Goal: Task Accomplishment & Management: Complete application form

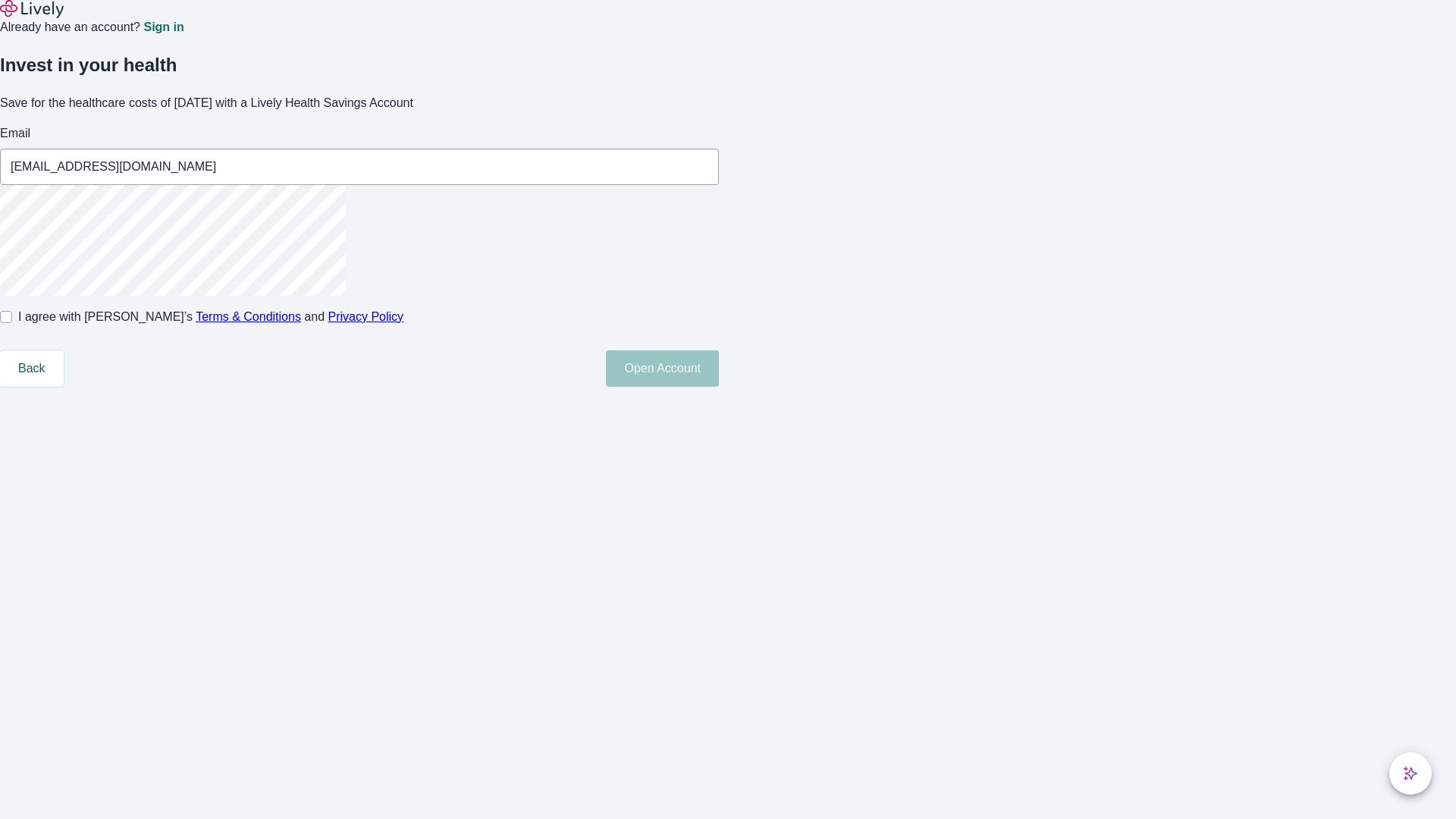
click at [12, 323] on input "I agree with Lively’s Terms & Conditions and Privacy Policy" at bounding box center [6, 317] width 12 height 12
checkbox input "true"
click at [719, 386] on button "Open Account" at bounding box center [663, 369] width 113 height 37
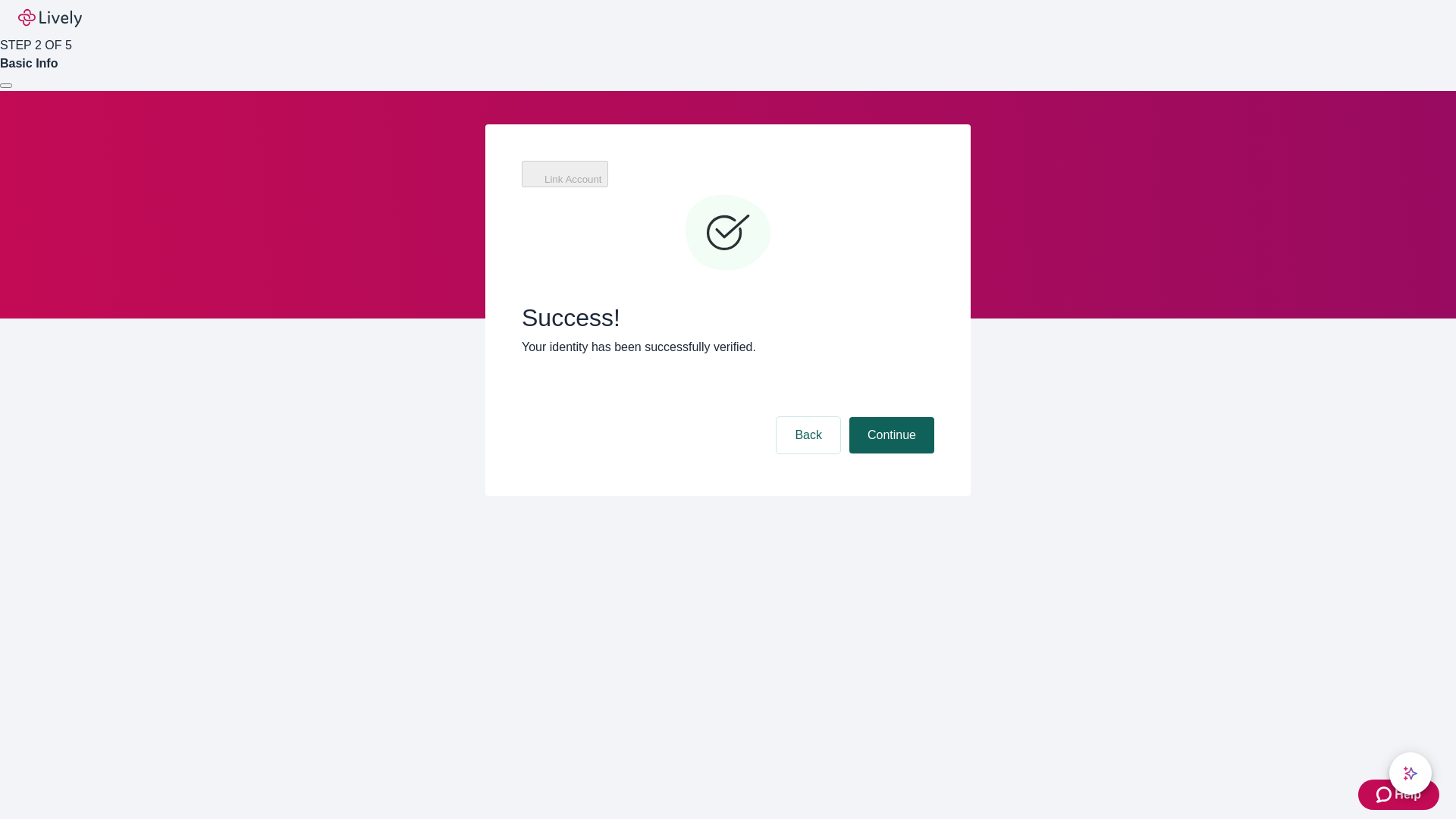
click at [889, 417] on button "Continue" at bounding box center [891, 435] width 85 height 37
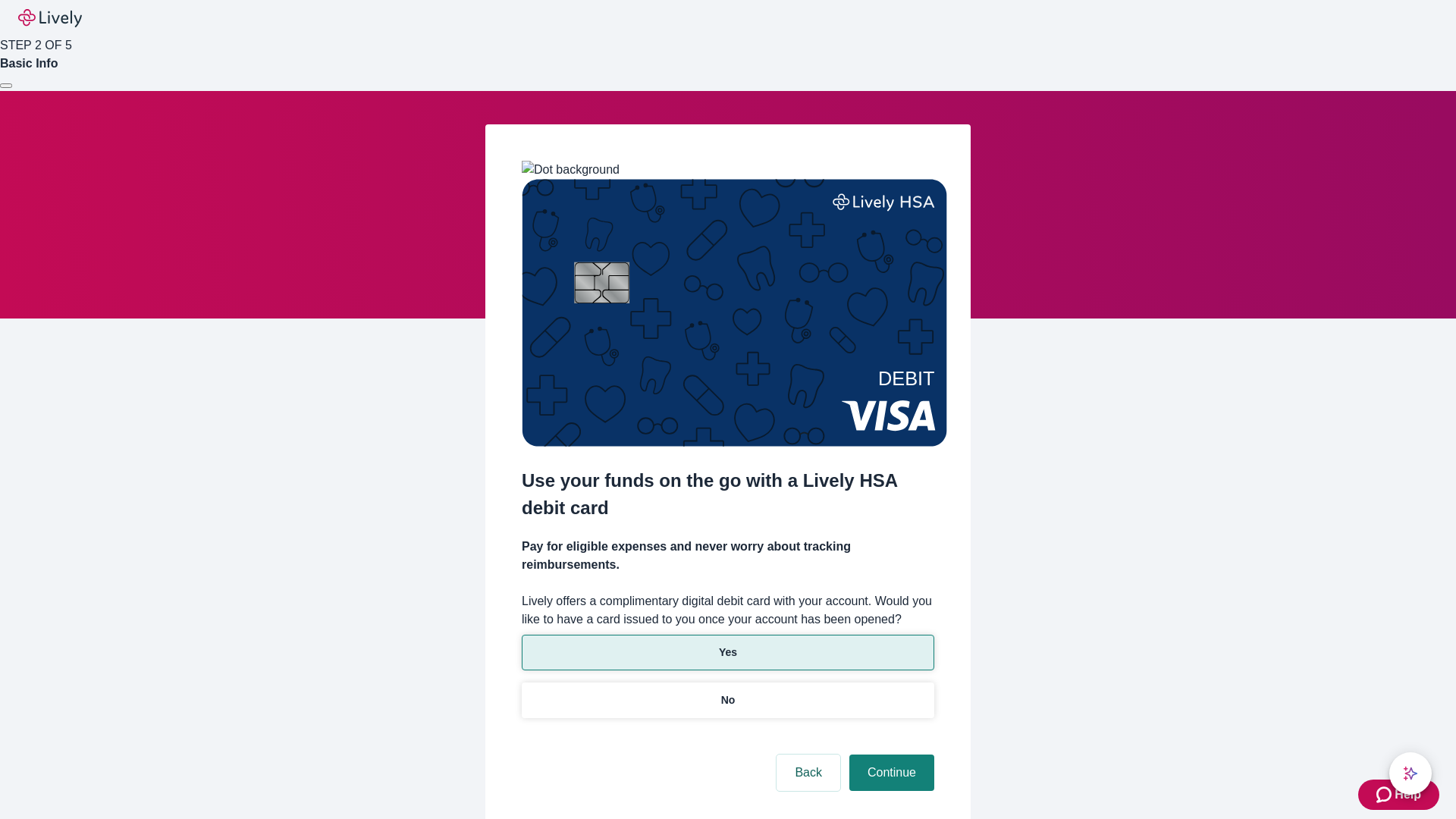
click at [728, 645] on p "Yes" at bounding box center [728, 653] width 18 height 16
click at [889, 755] on button "Continue" at bounding box center [891, 773] width 85 height 37
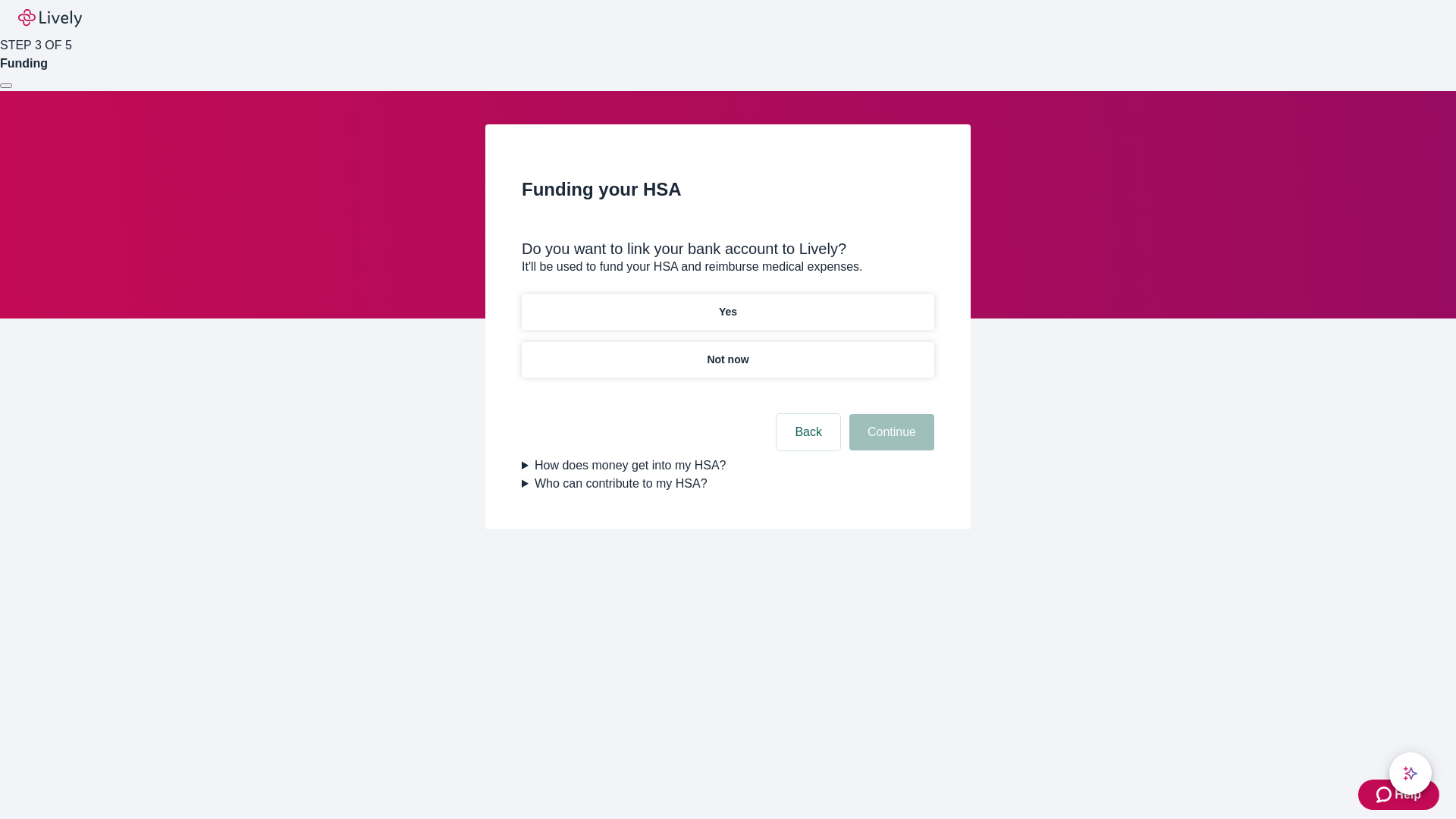
click at [728, 304] on p "Yes" at bounding box center [728, 311] width 18 height 16
click at [889, 414] on button "Continue" at bounding box center [891, 432] width 85 height 37
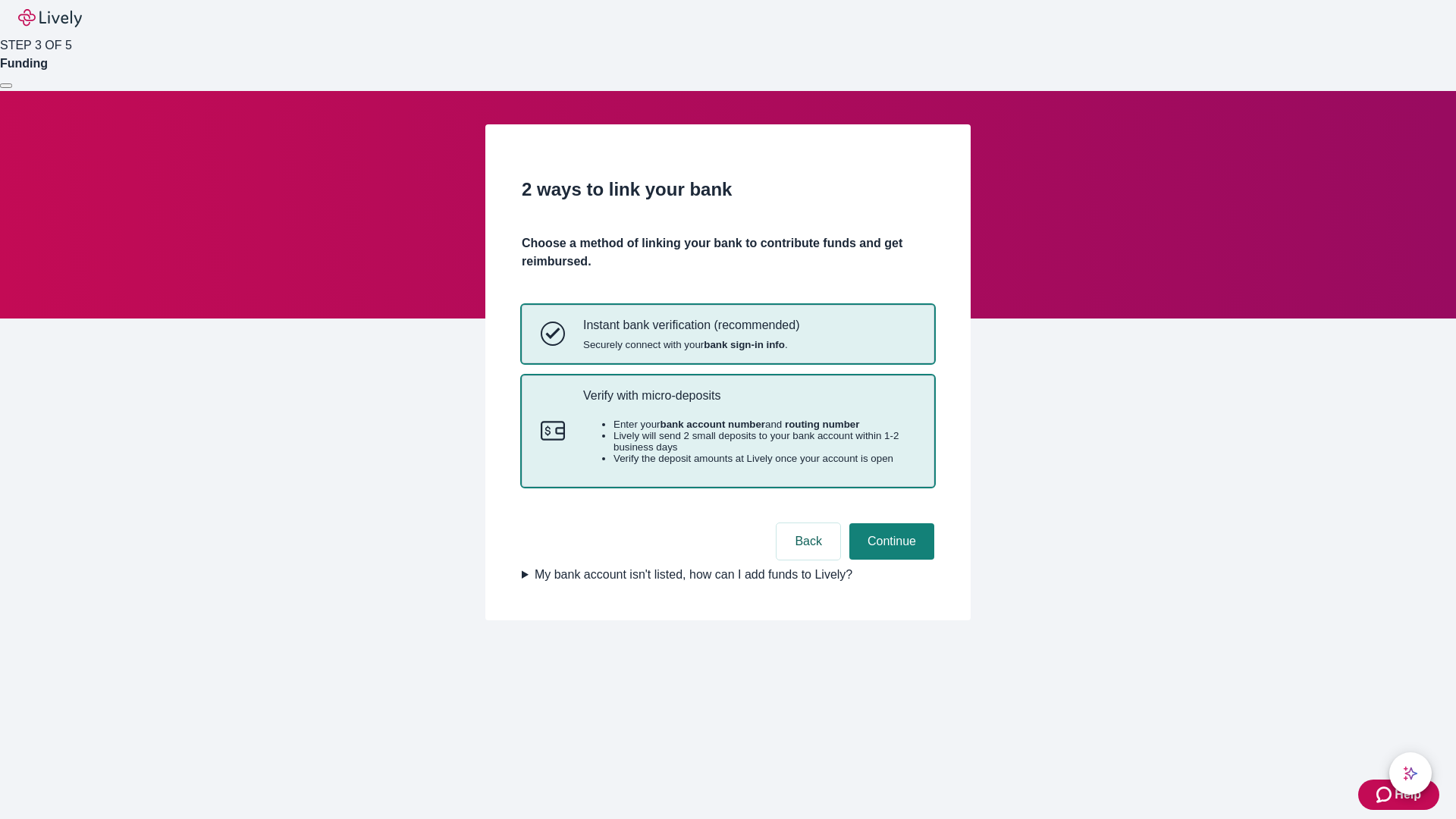
click at [748, 402] on p "Verify with micro-deposits" at bounding box center [748, 395] width 332 height 14
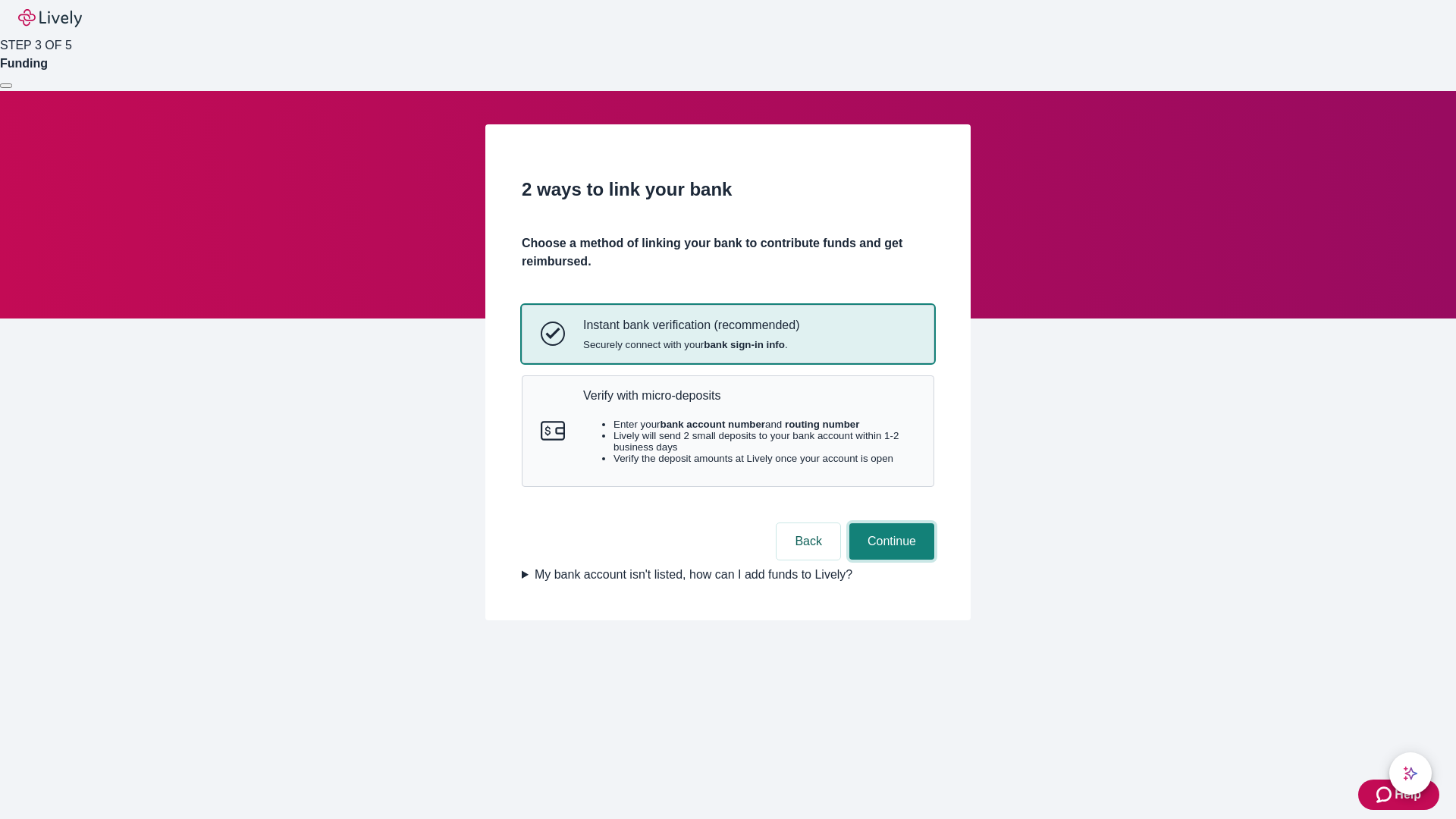
click at [889, 559] on button "Continue" at bounding box center [891, 542] width 85 height 37
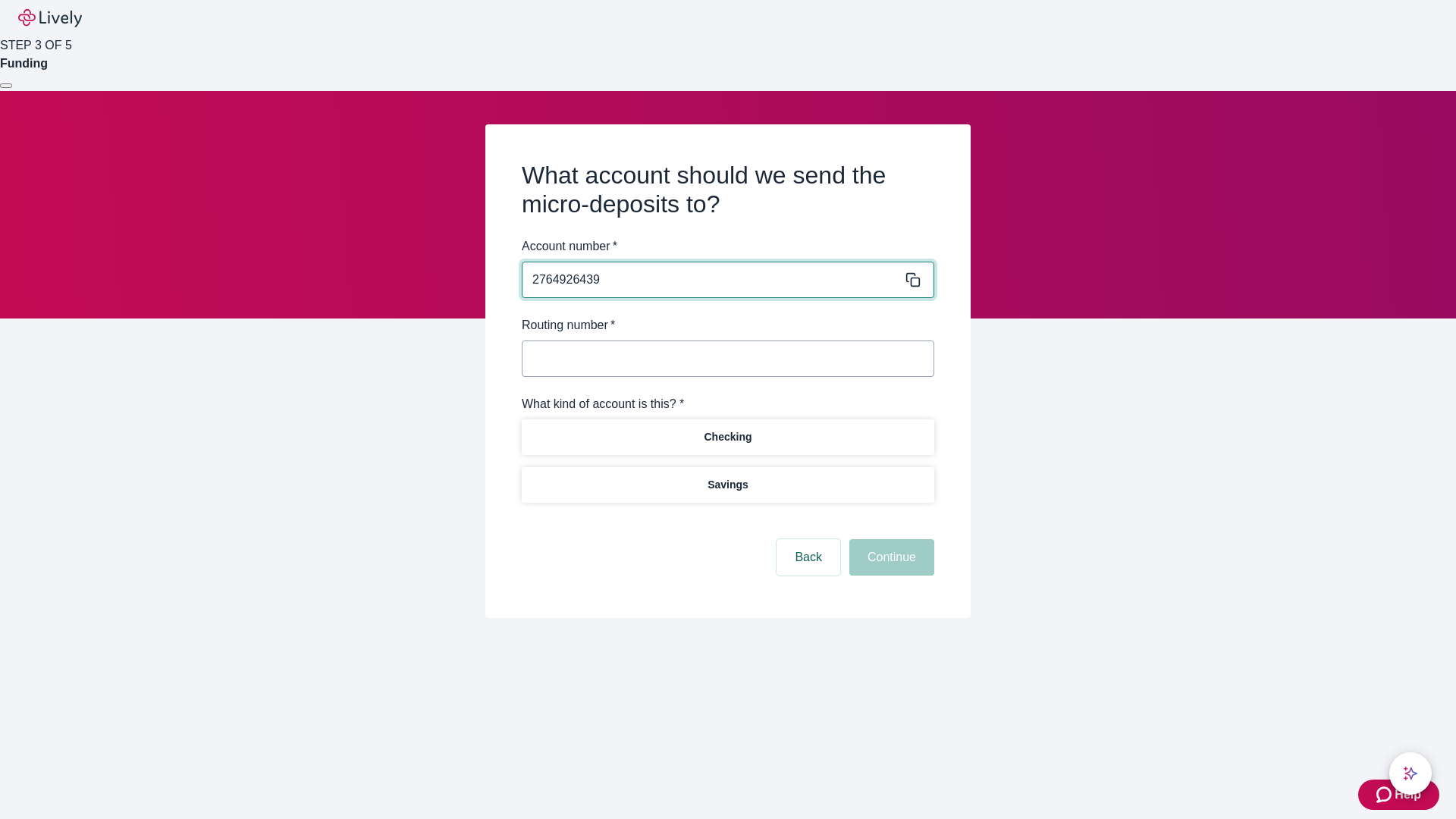
type input "2764926439"
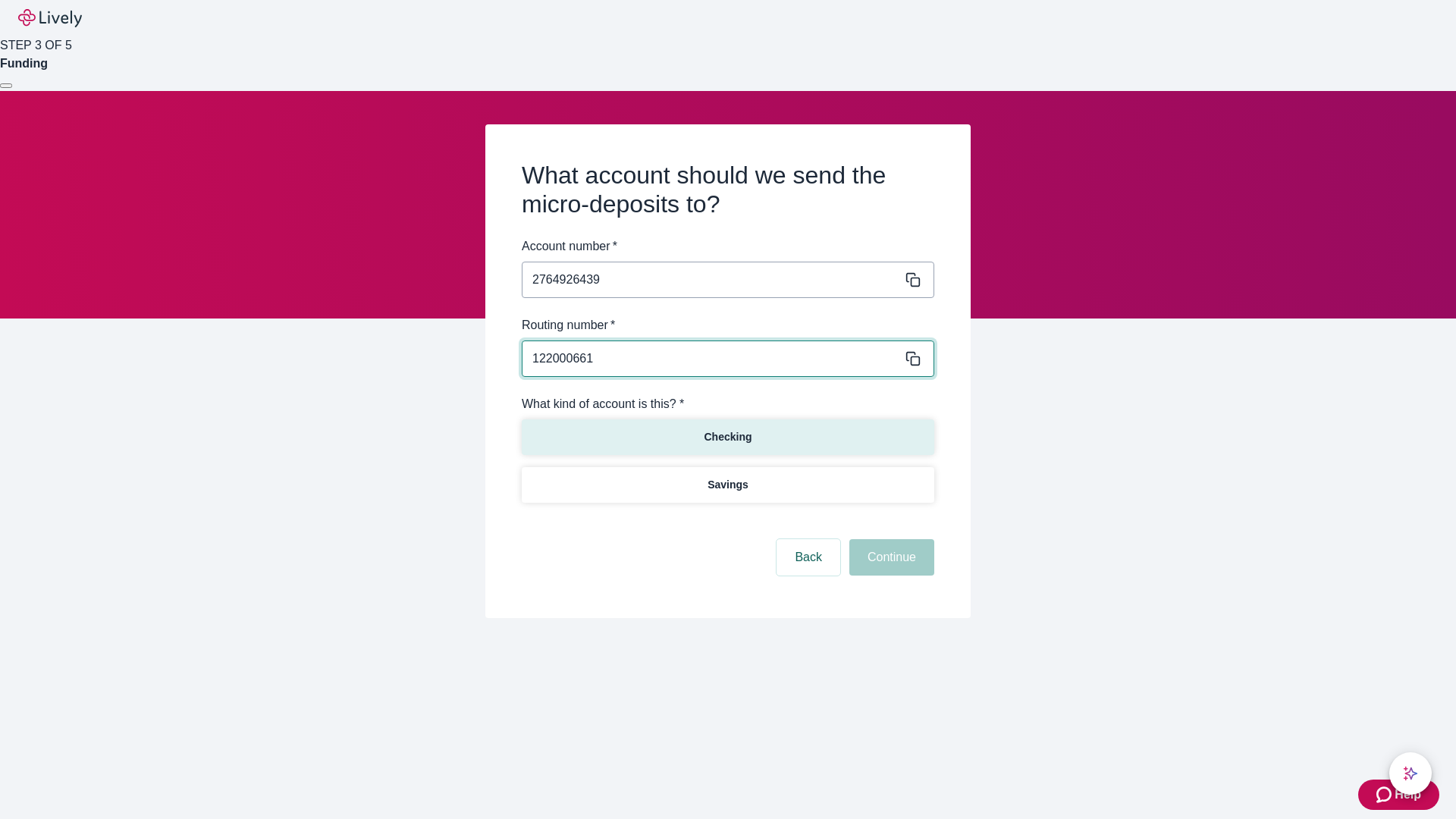
type input "122000661"
click at [728, 436] on p "Checking" at bounding box center [728, 437] width 48 height 16
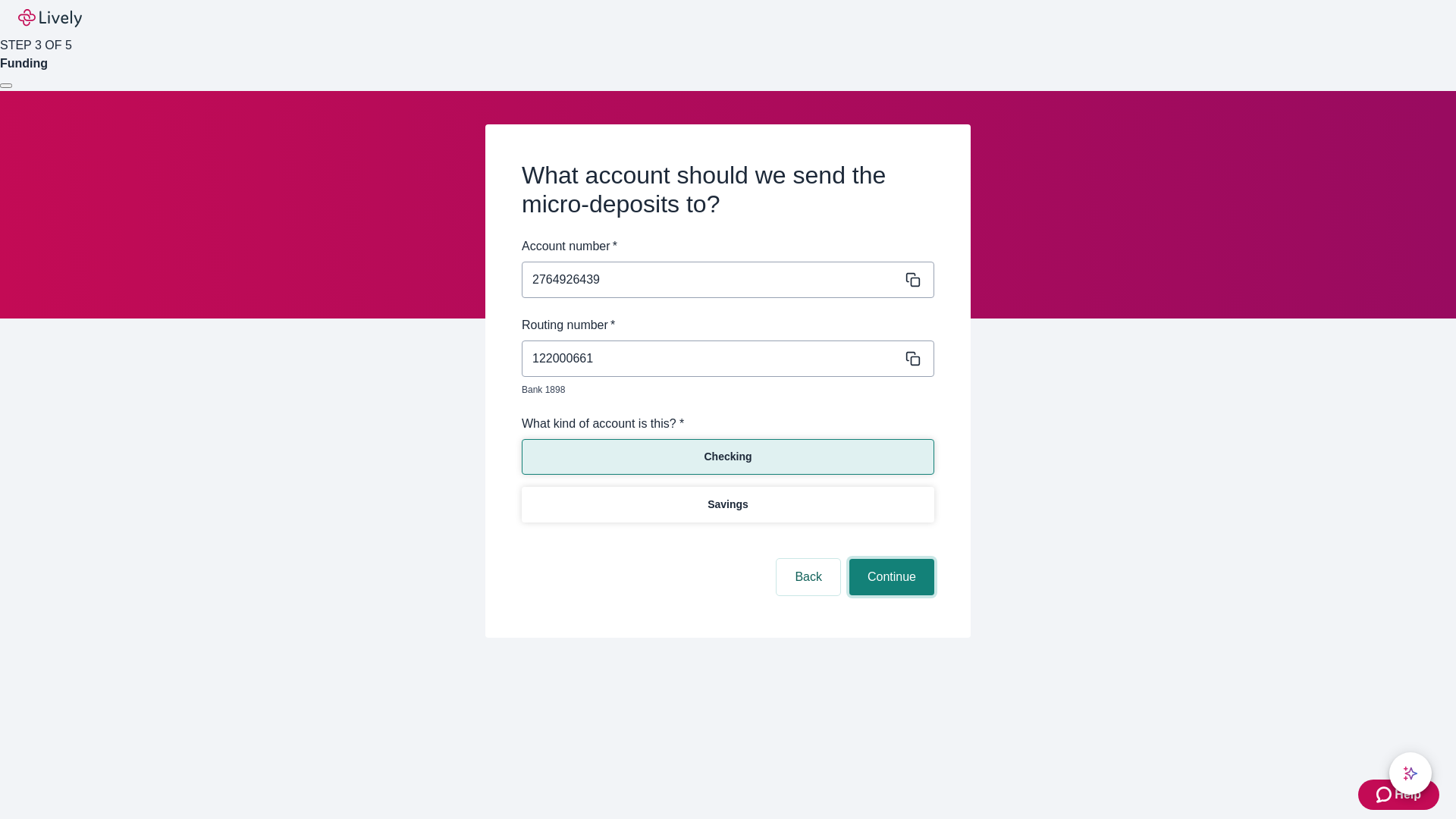
click at [889, 559] on button "Continue" at bounding box center [891, 577] width 85 height 37
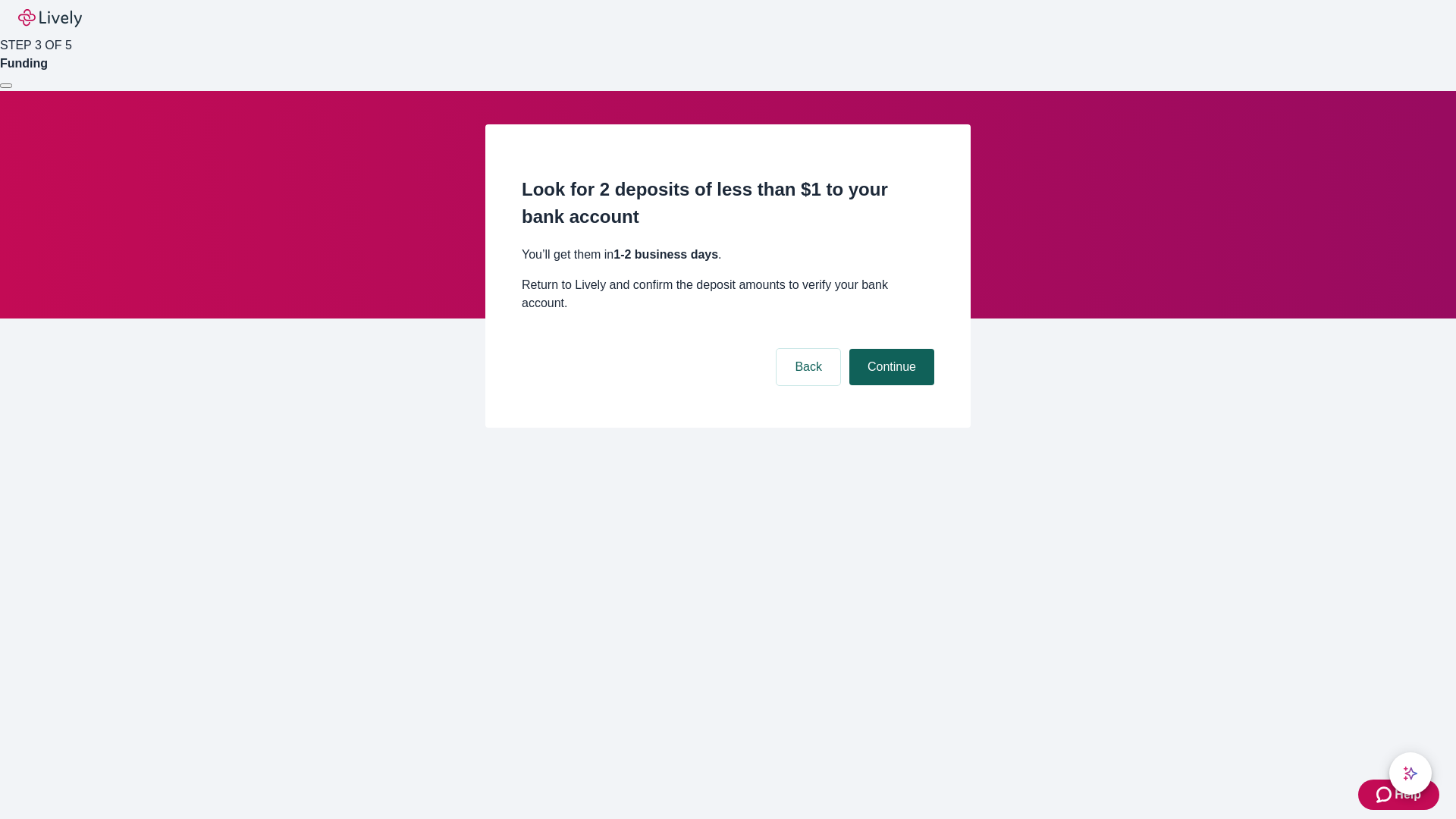
click at [889, 349] on button "Continue" at bounding box center [891, 367] width 85 height 37
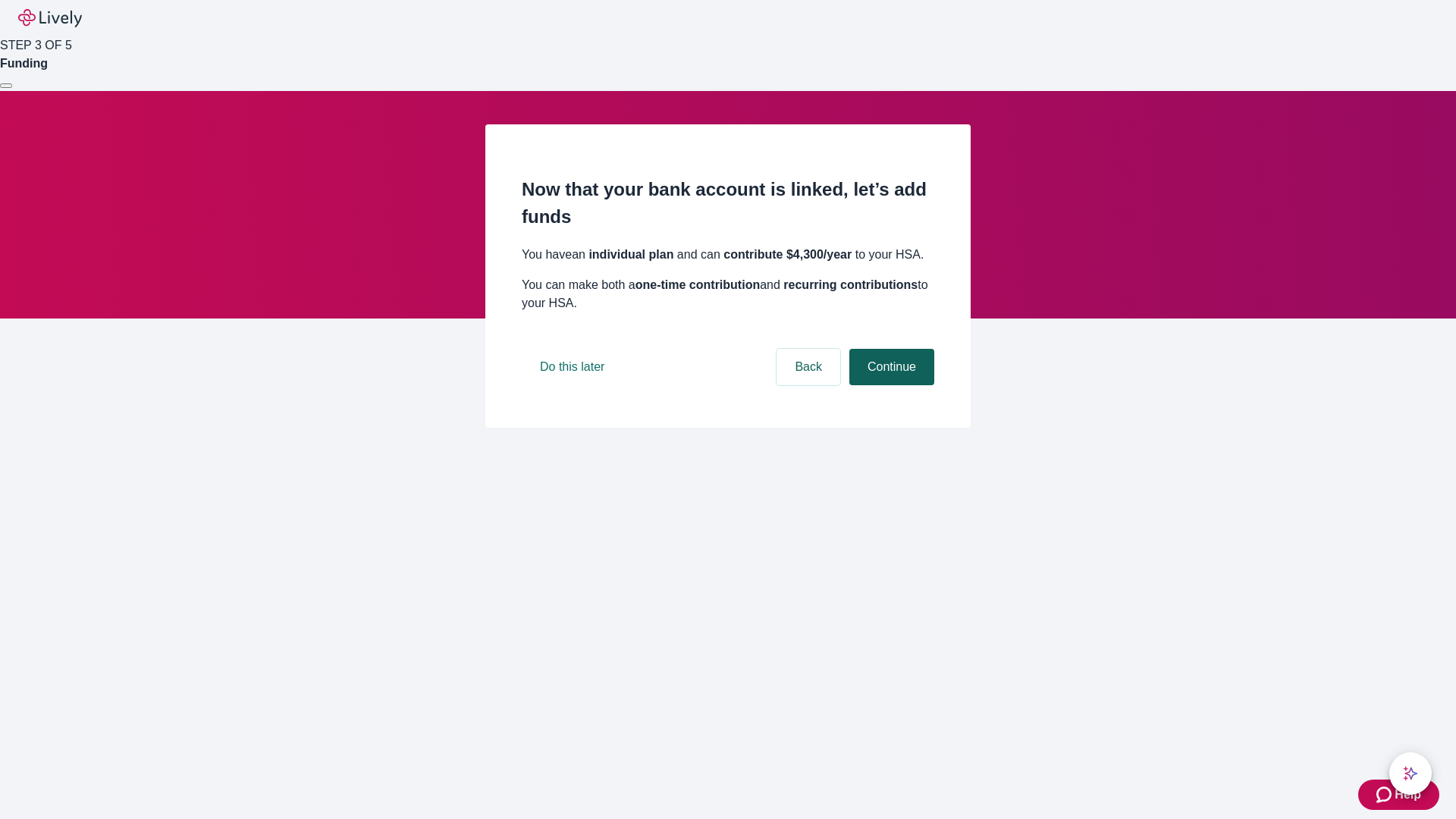
click at [889, 386] on button "Continue" at bounding box center [891, 367] width 85 height 37
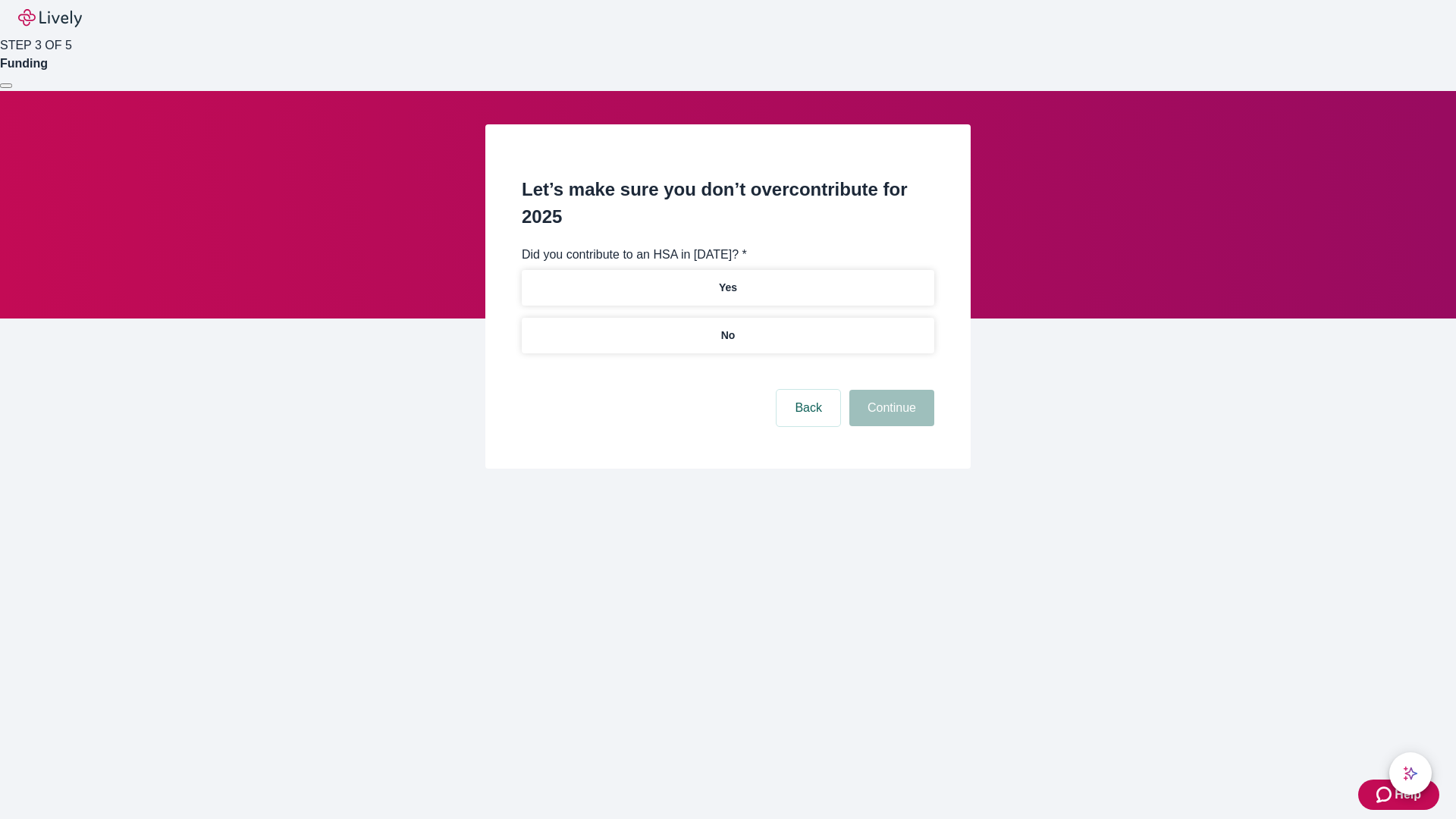
click at [728, 327] on p "No" at bounding box center [728, 335] width 14 height 16
click at [889, 390] on button "Continue" at bounding box center [891, 408] width 85 height 37
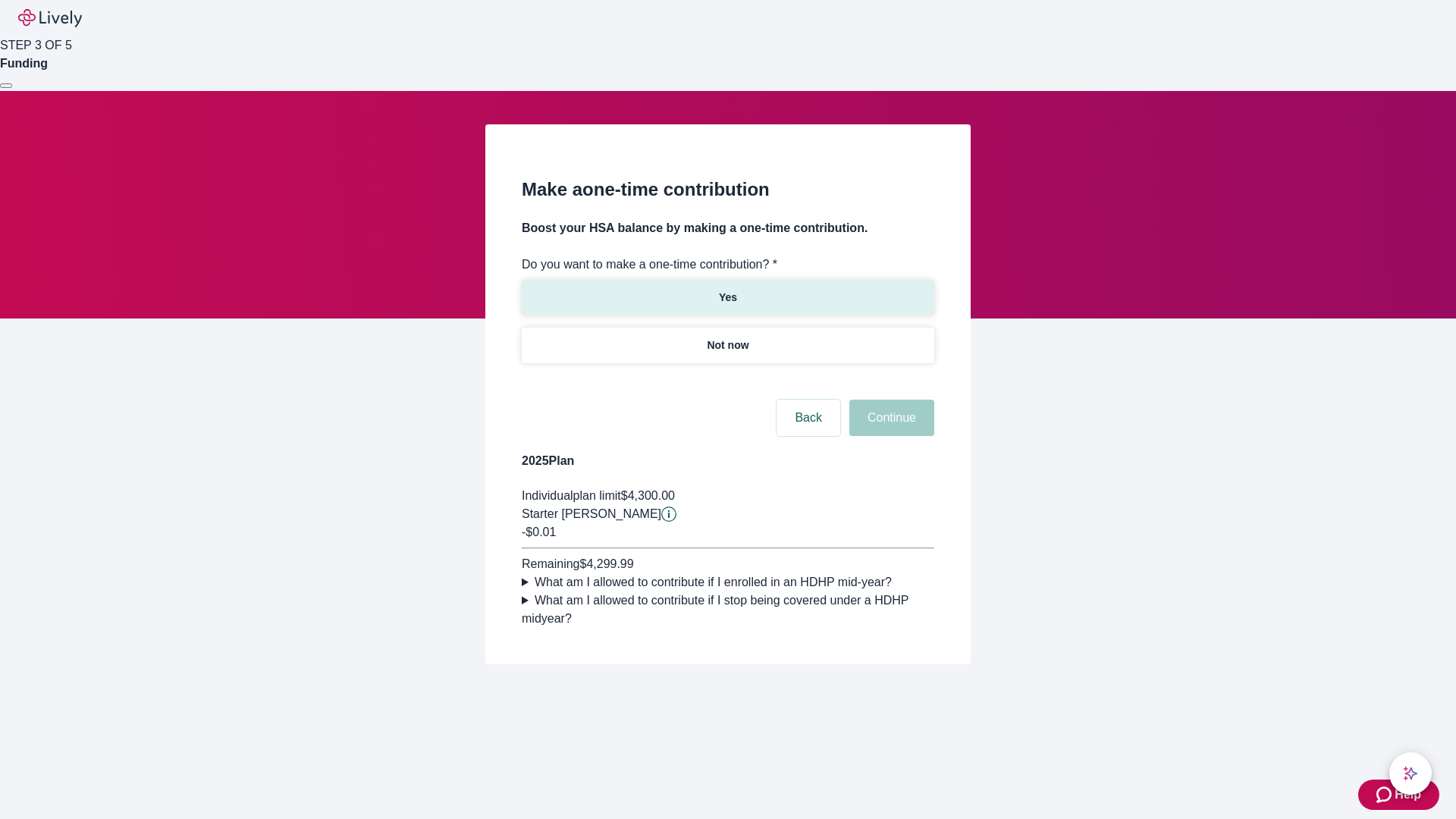
click at [728, 290] on p "Yes" at bounding box center [728, 297] width 18 height 16
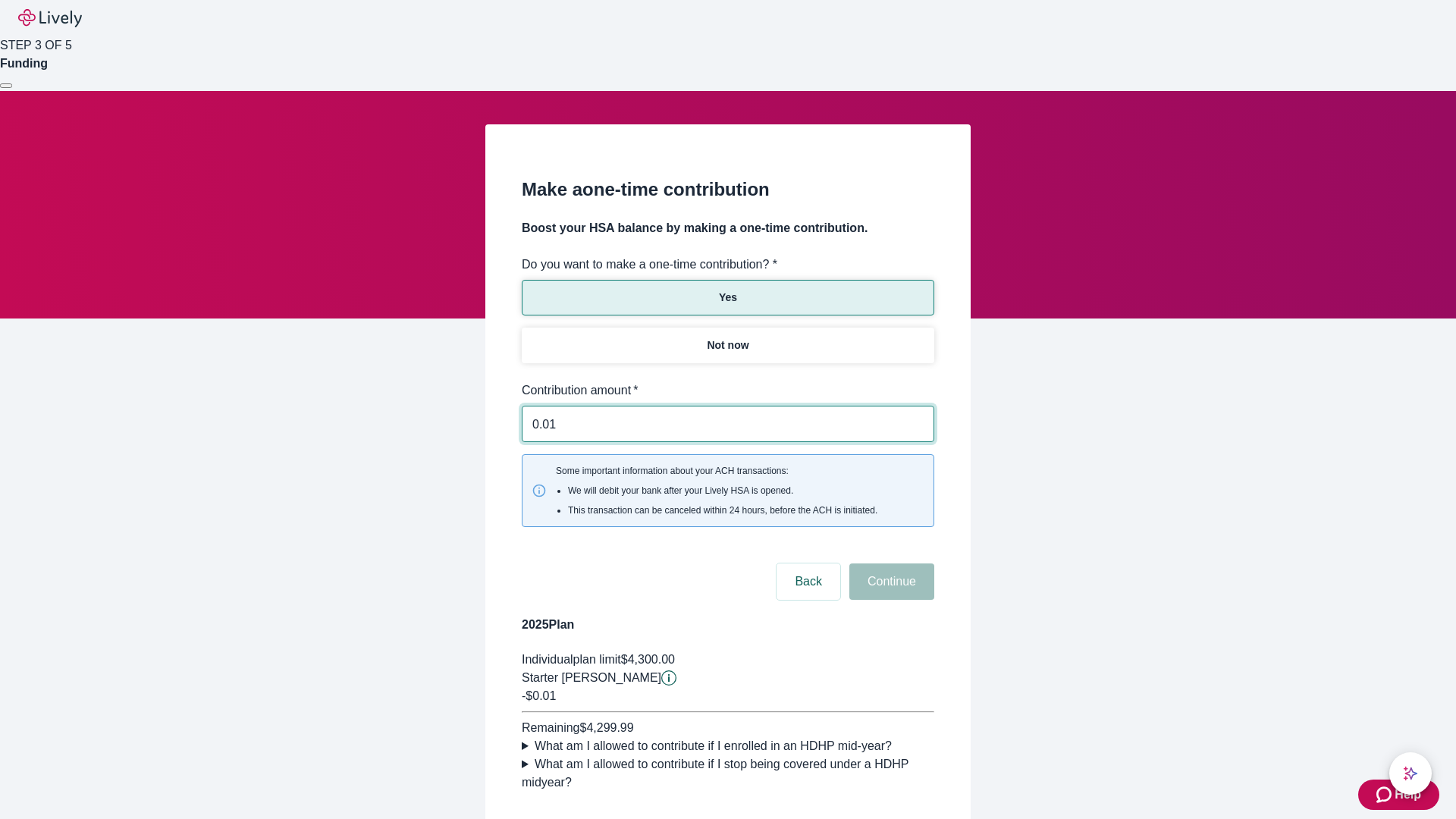
type input "0.01"
click at [889, 563] on button "Continue" at bounding box center [891, 581] width 85 height 37
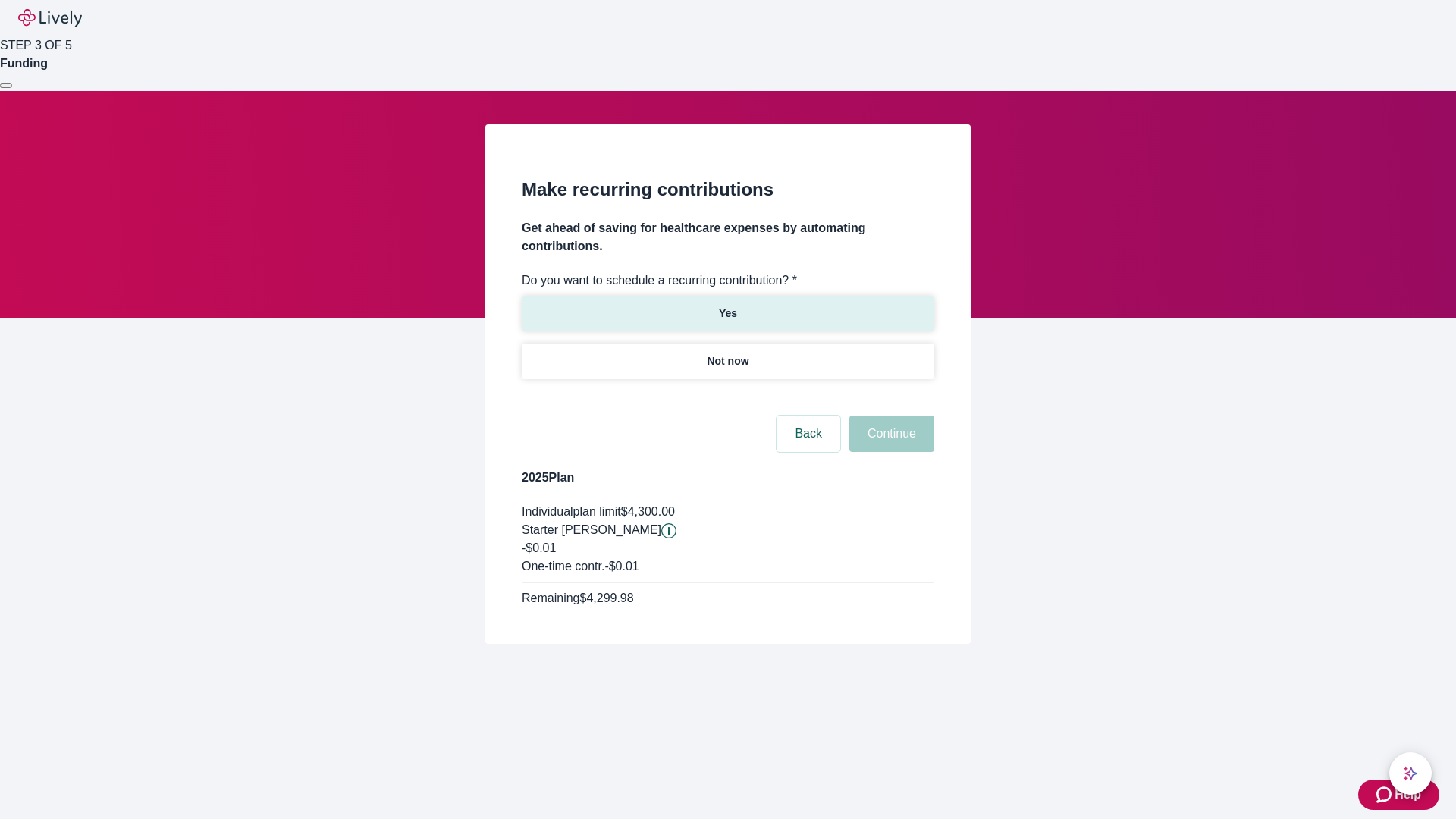
click at [728, 306] on p "Yes" at bounding box center [728, 313] width 18 height 16
click at [728, 398] on body "Help STEP 3 OF 5 Funding Make recurring contributions Get ahead of saving for h…" at bounding box center [728, 358] width 1456 height 717
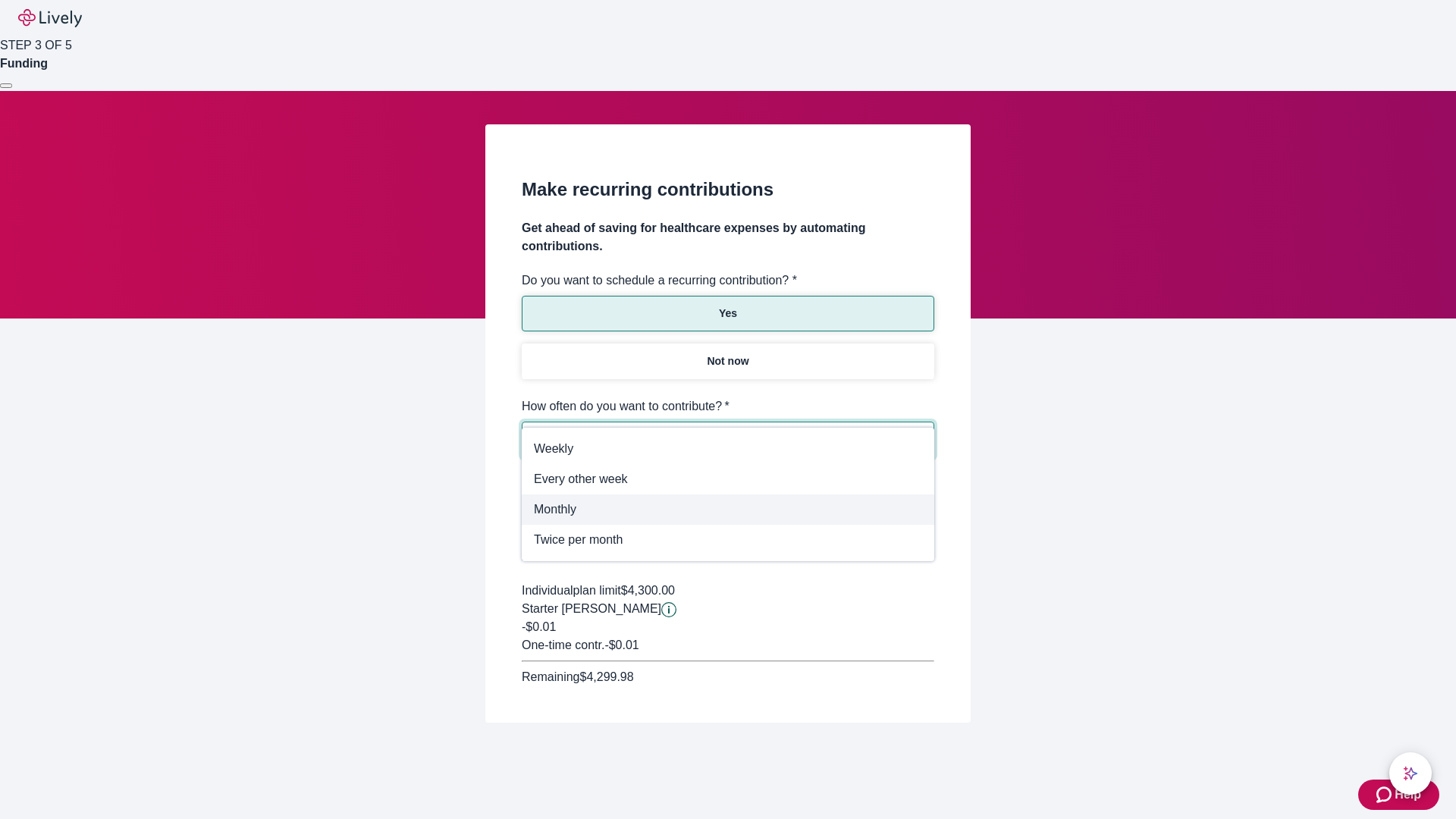
click at [728, 510] on span "Monthly" at bounding box center [728, 509] width 388 height 18
type input "Monthly"
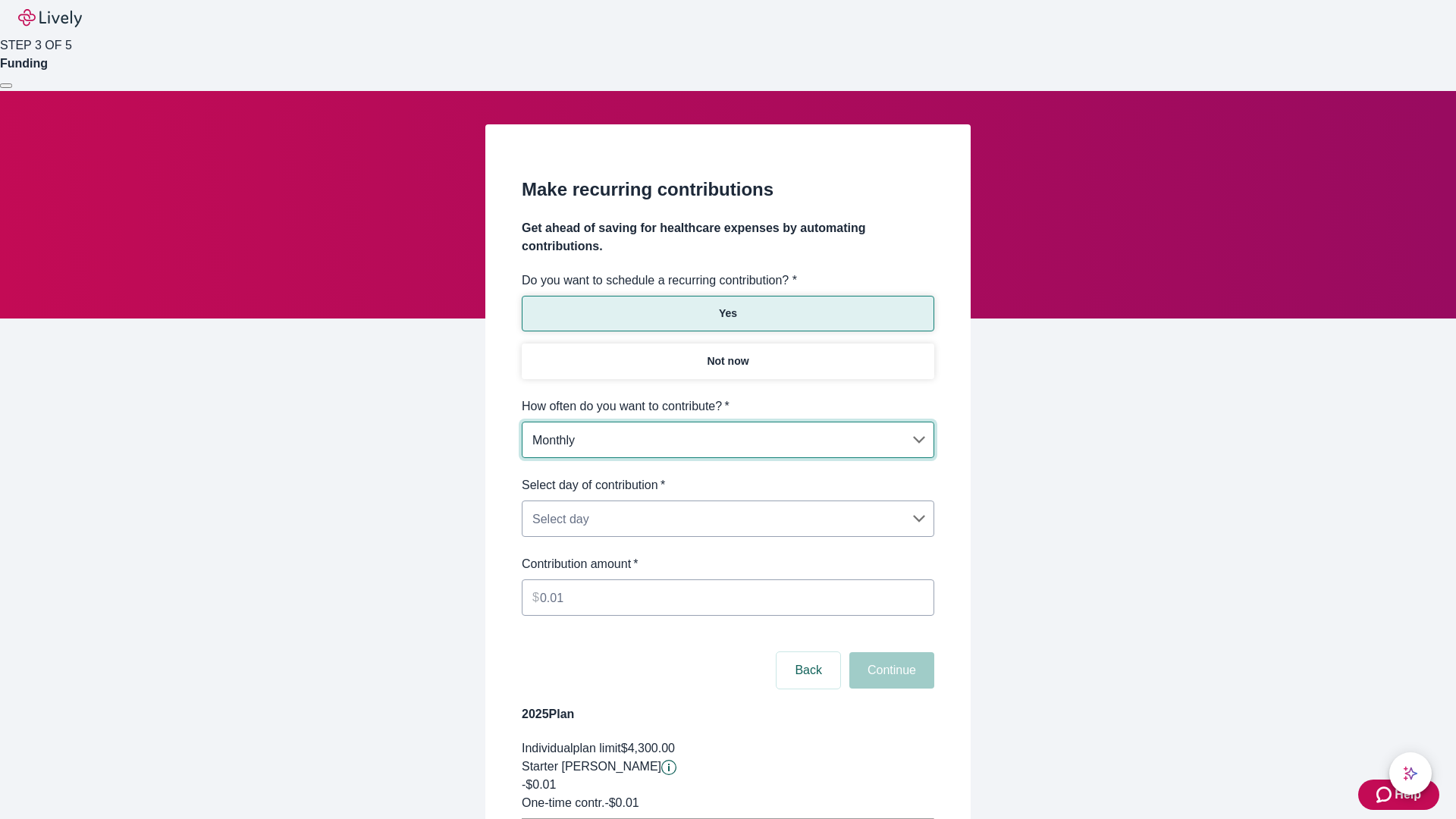
click at [728, 477] on body "Help STEP 3 OF 5 Funding Make recurring contributions Get ahead of saving for h…" at bounding box center [728, 477] width 1456 height 953
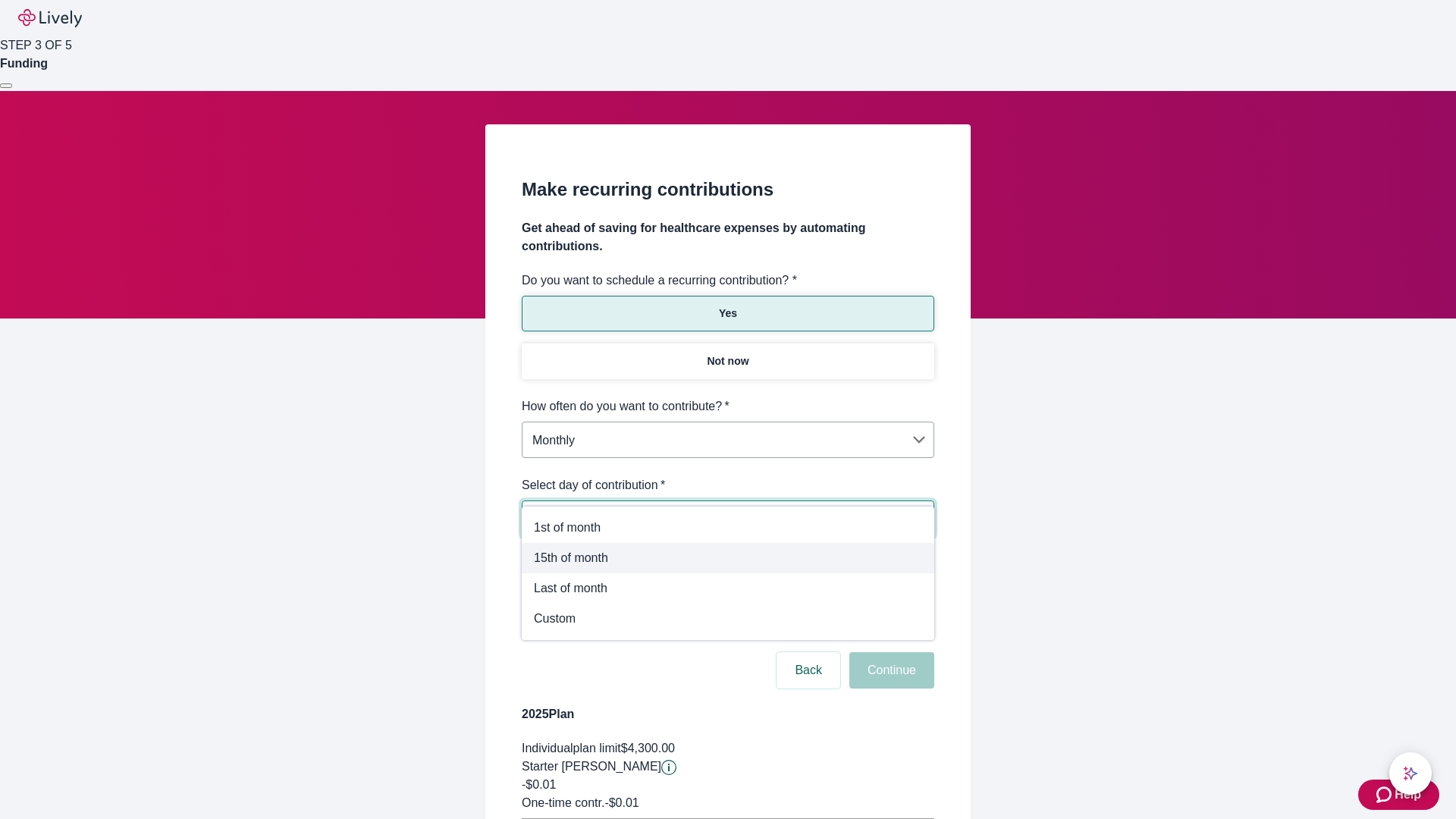
click at [728, 559] on span "15th of month" at bounding box center [728, 558] width 388 height 18
type input "Monthly15th"
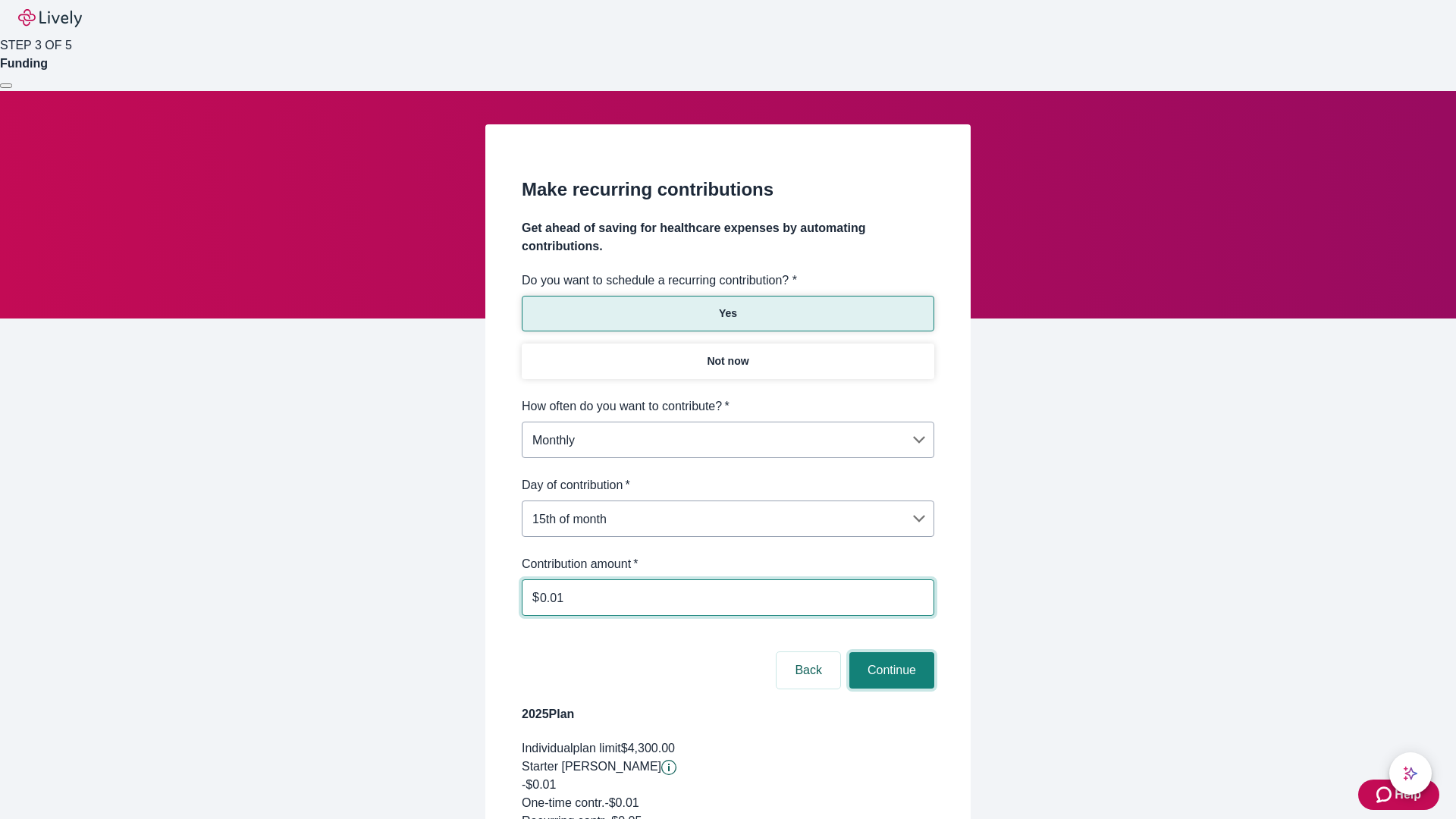
click at [889, 653] on button "Continue" at bounding box center [891, 670] width 85 height 37
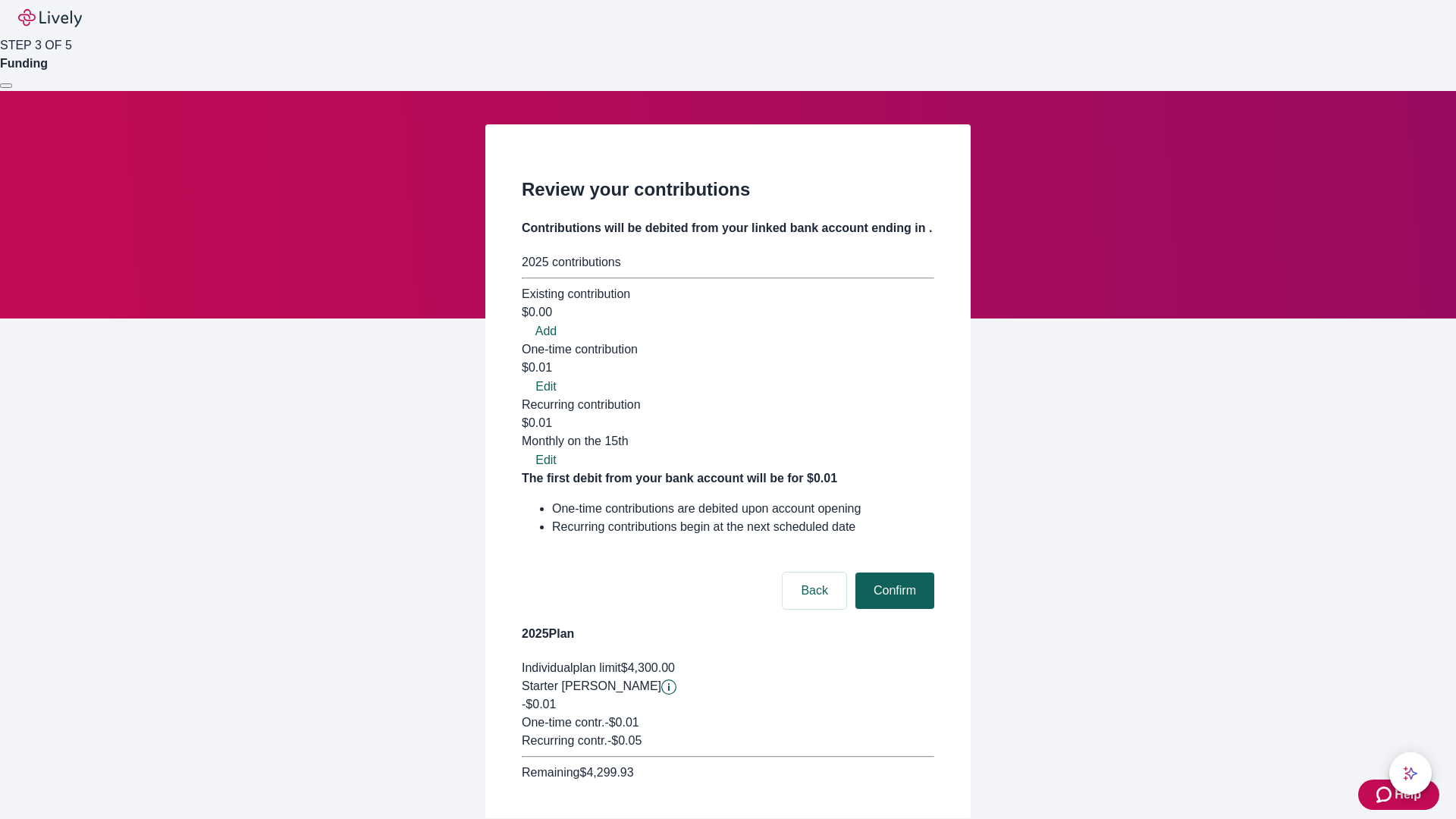
click at [892, 573] on button "Confirm" at bounding box center [895, 591] width 79 height 37
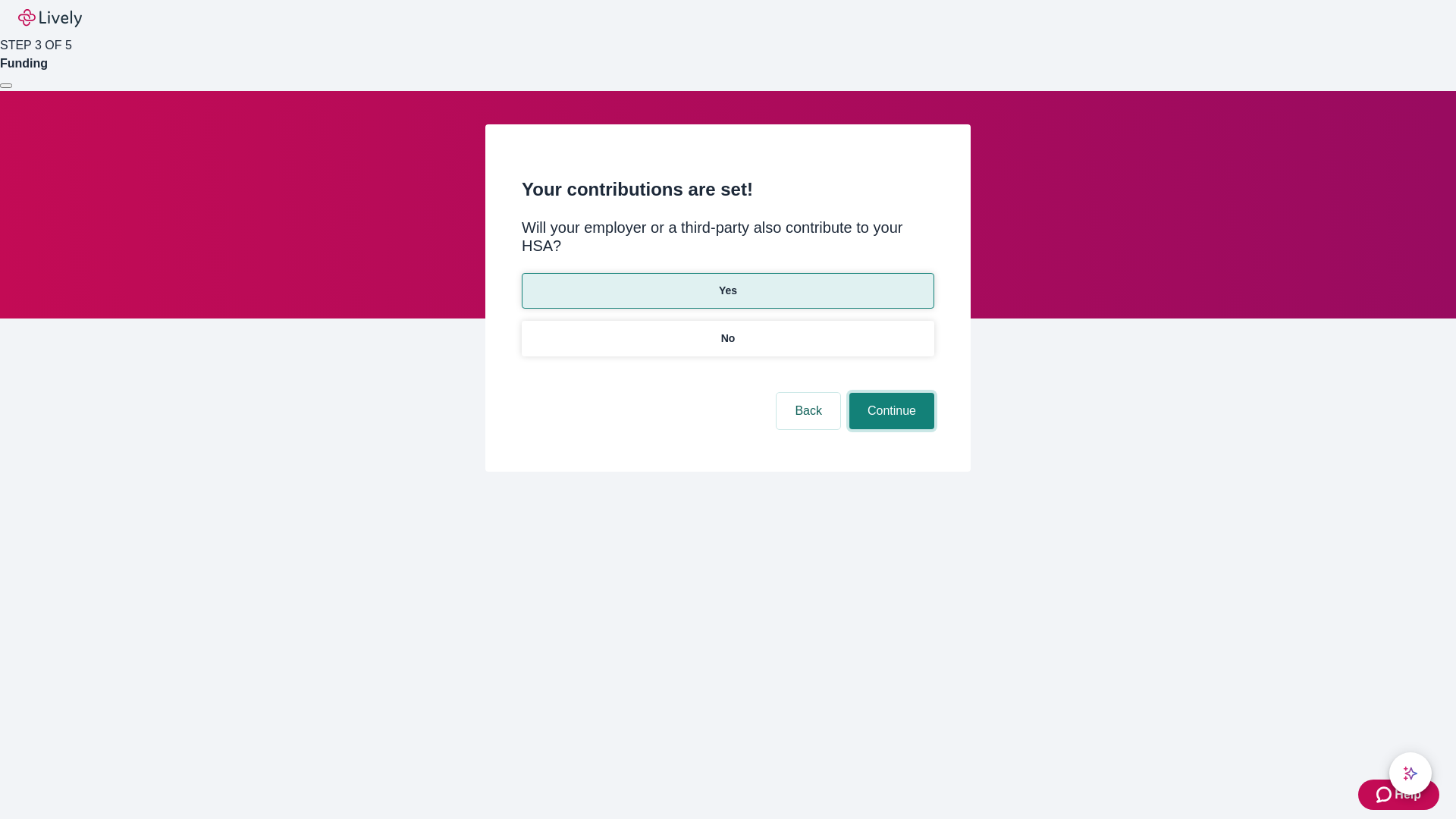
click at [889, 393] on button "Continue" at bounding box center [891, 411] width 85 height 37
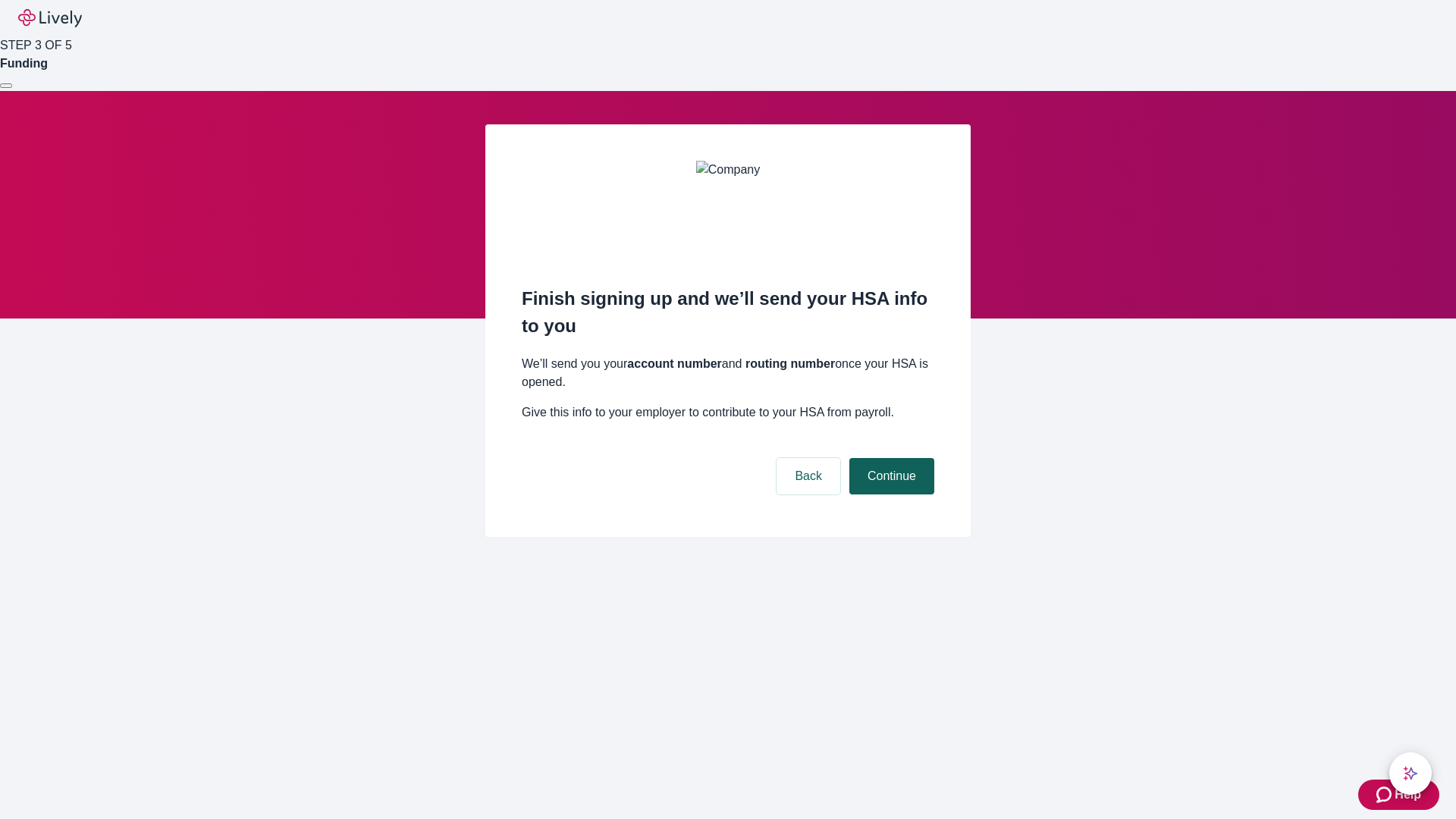
click at [889, 458] on button "Continue" at bounding box center [891, 476] width 85 height 37
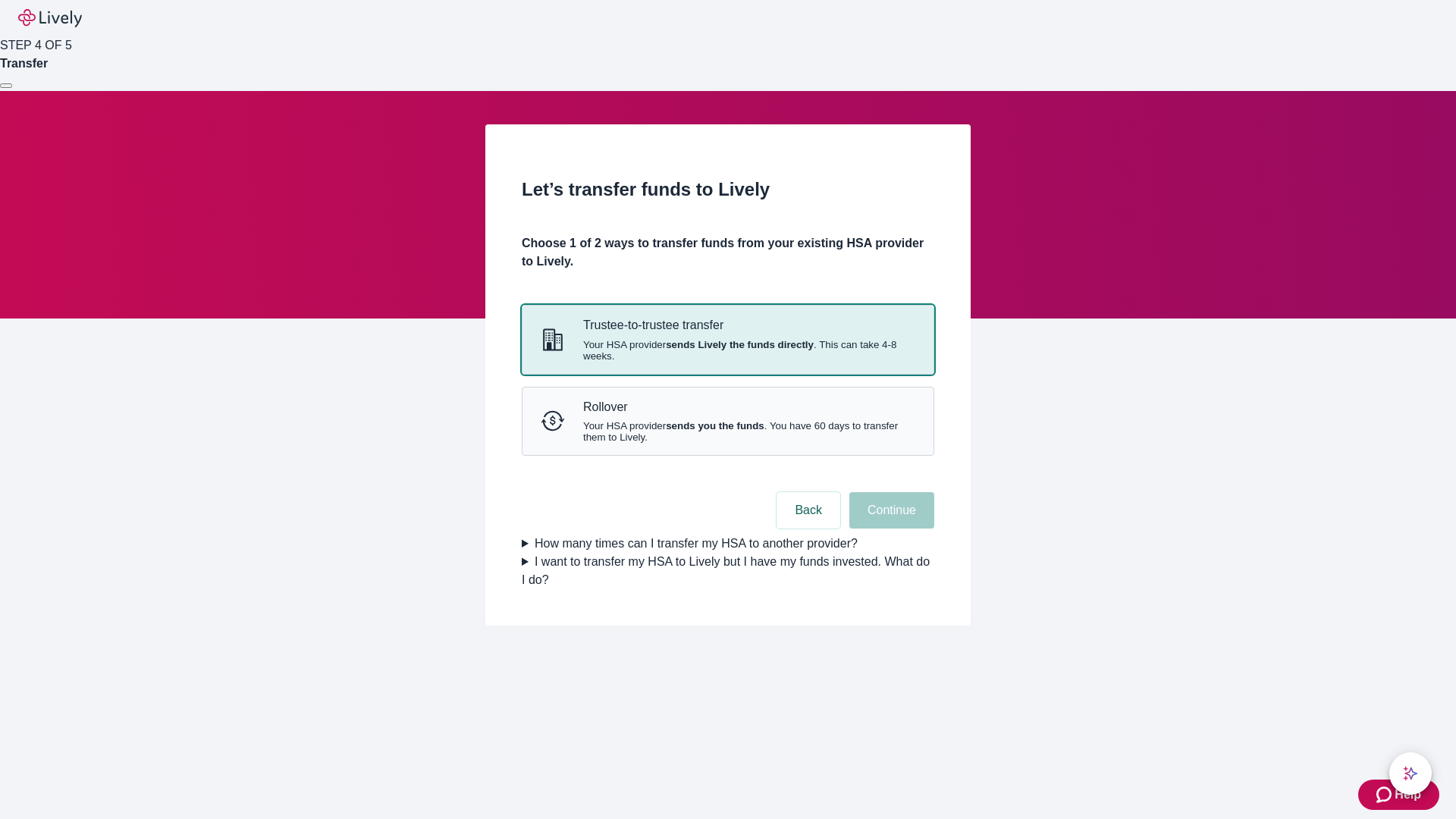
click at [728, 351] on strong "sends Lively the funds directly" at bounding box center [739, 345] width 148 height 11
click at [889, 528] on button "Continue" at bounding box center [891, 511] width 85 height 37
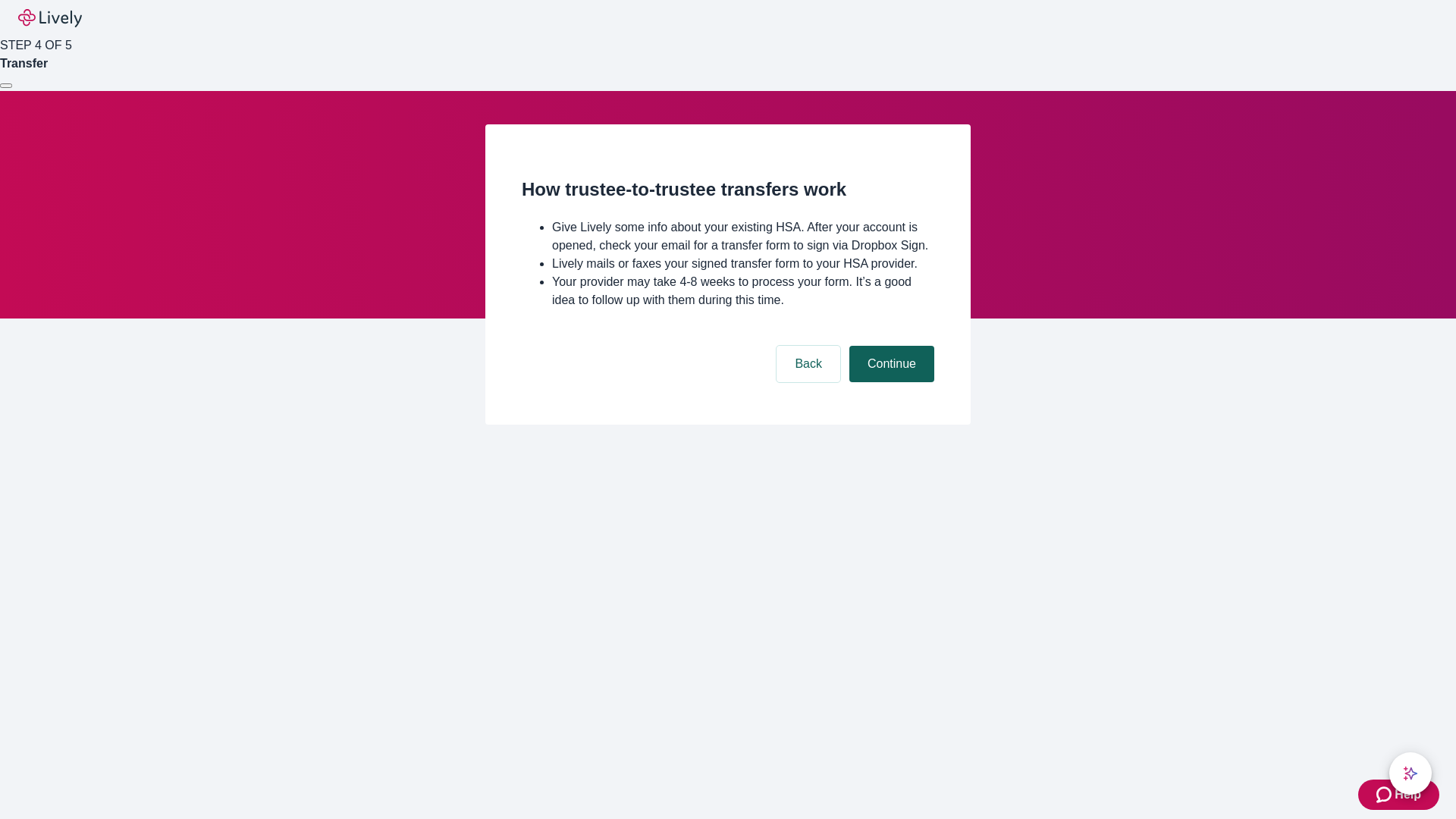
click at [889, 383] on button "Continue" at bounding box center [891, 364] width 85 height 37
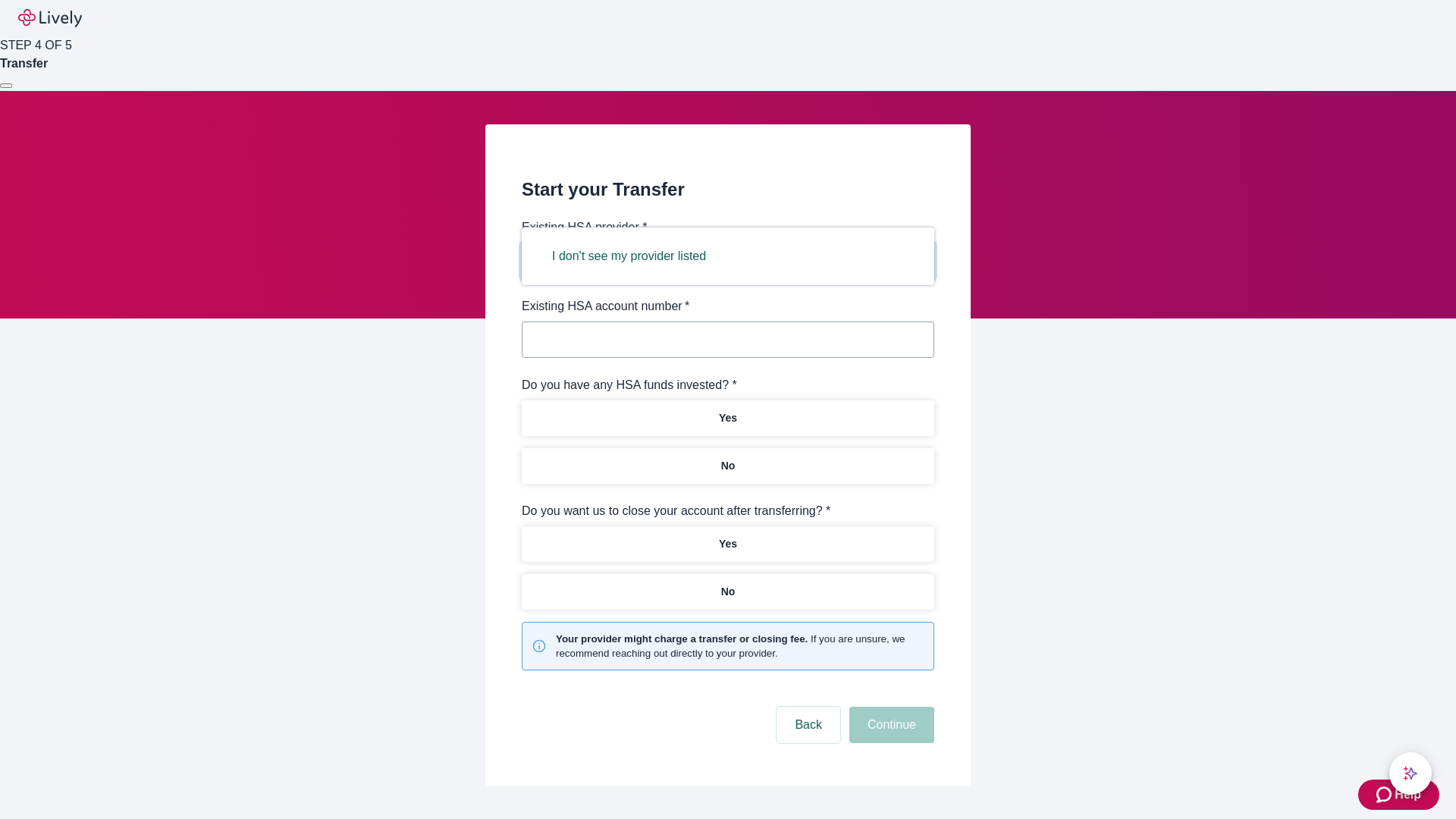
click at [634, 257] on button "I don't see my provider listed" at bounding box center [629, 256] width 190 height 37
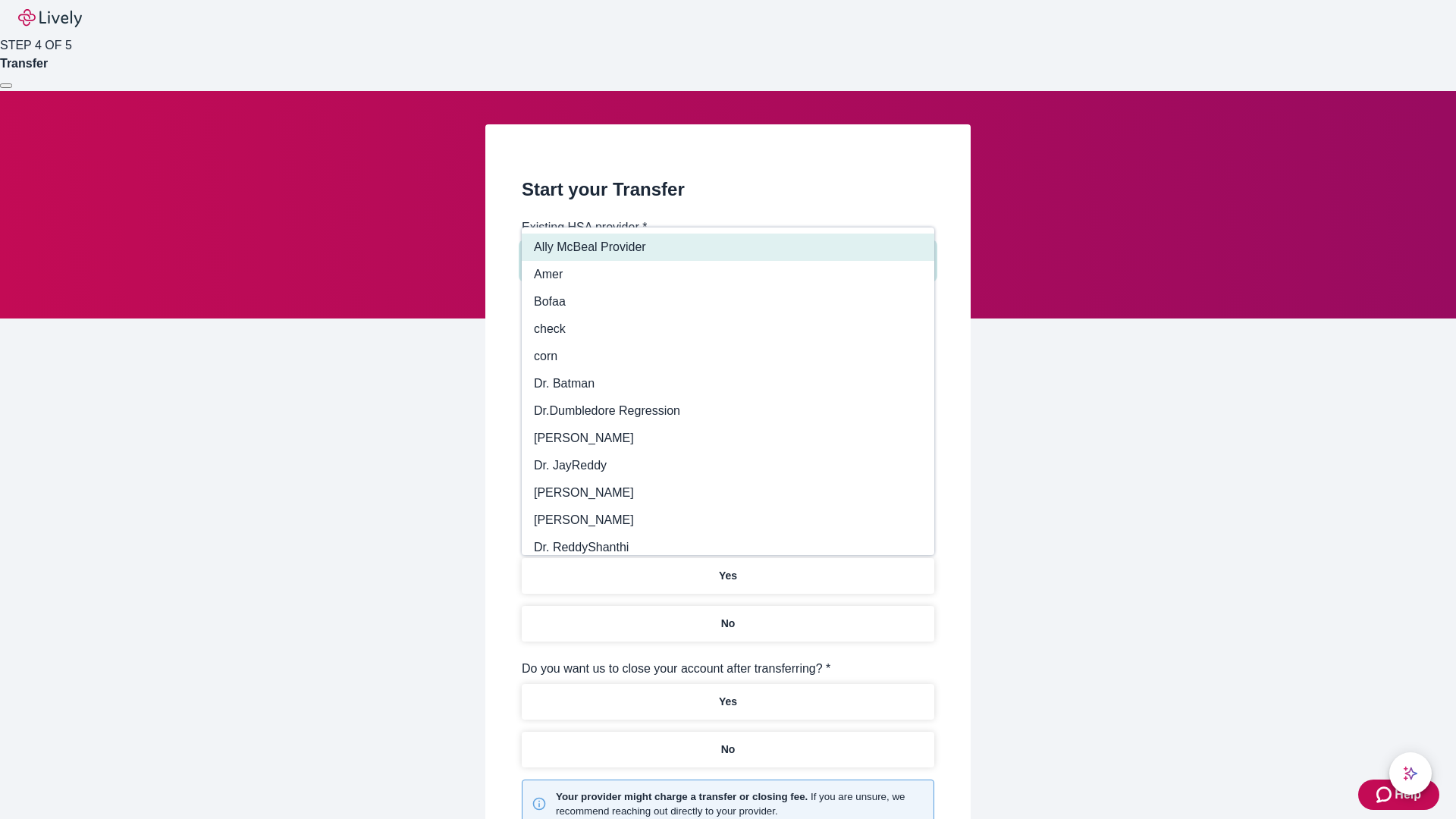
type input "Other"
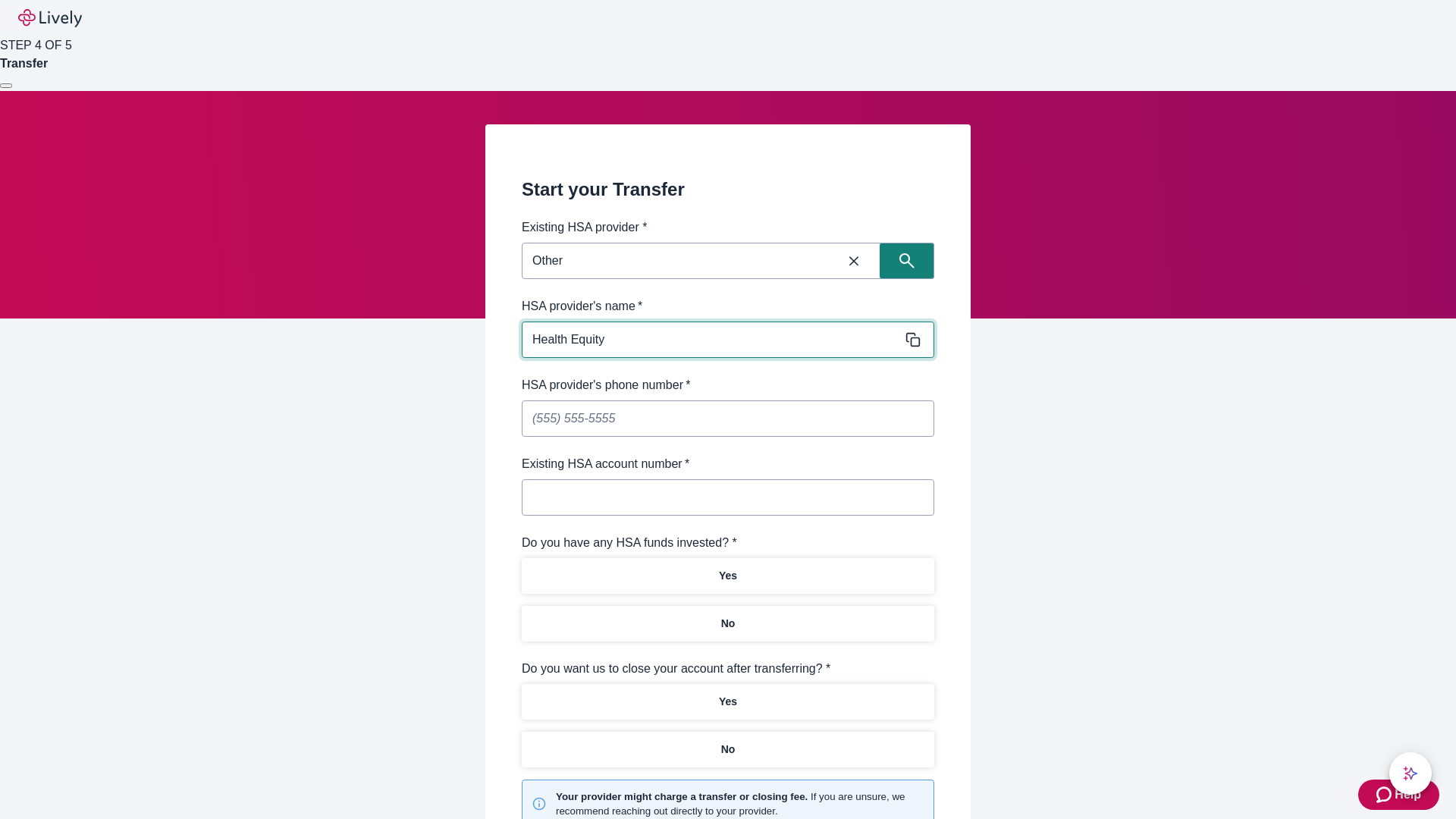
type input "Health Equity"
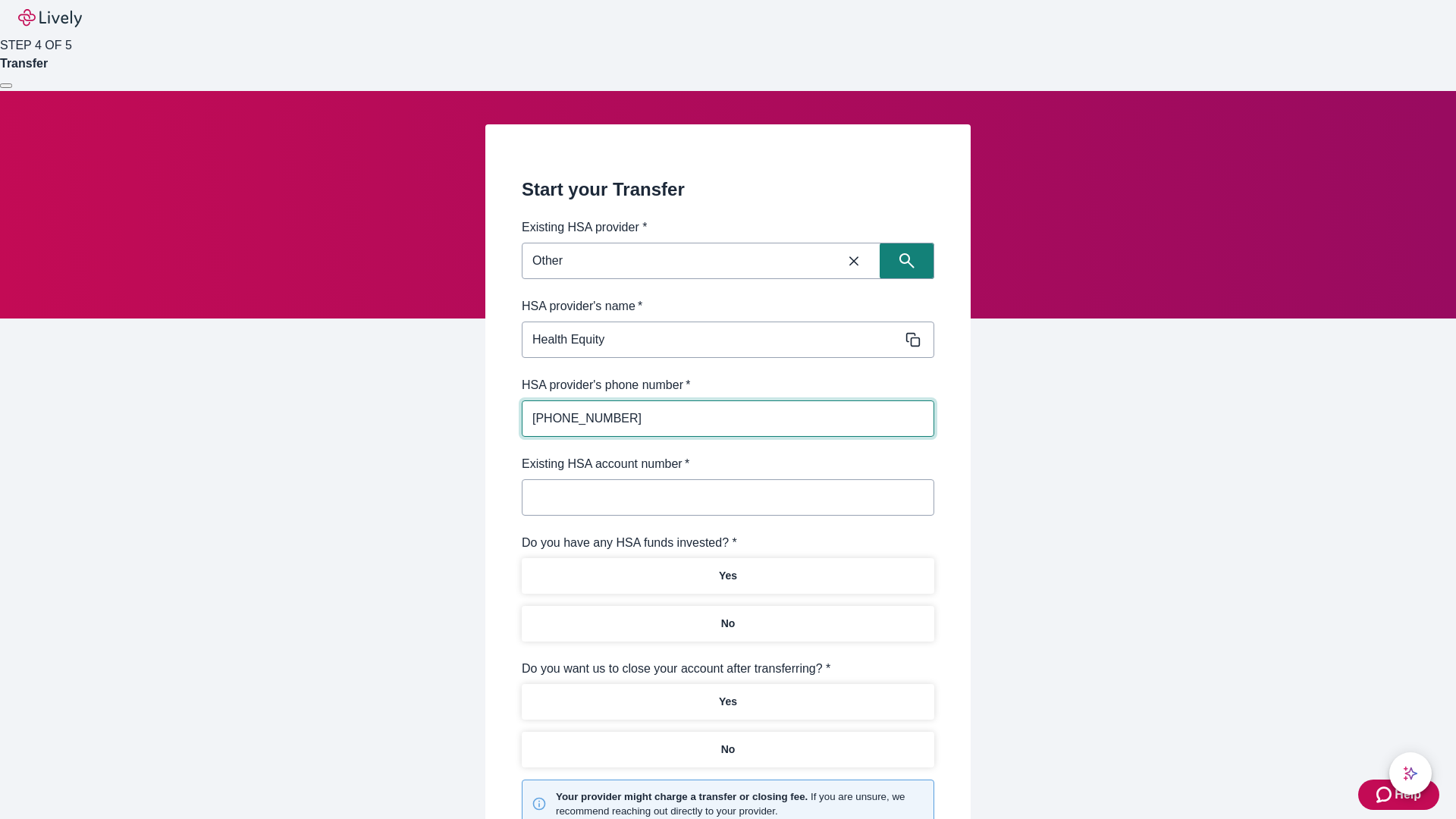
type input "(434) 343-4344"
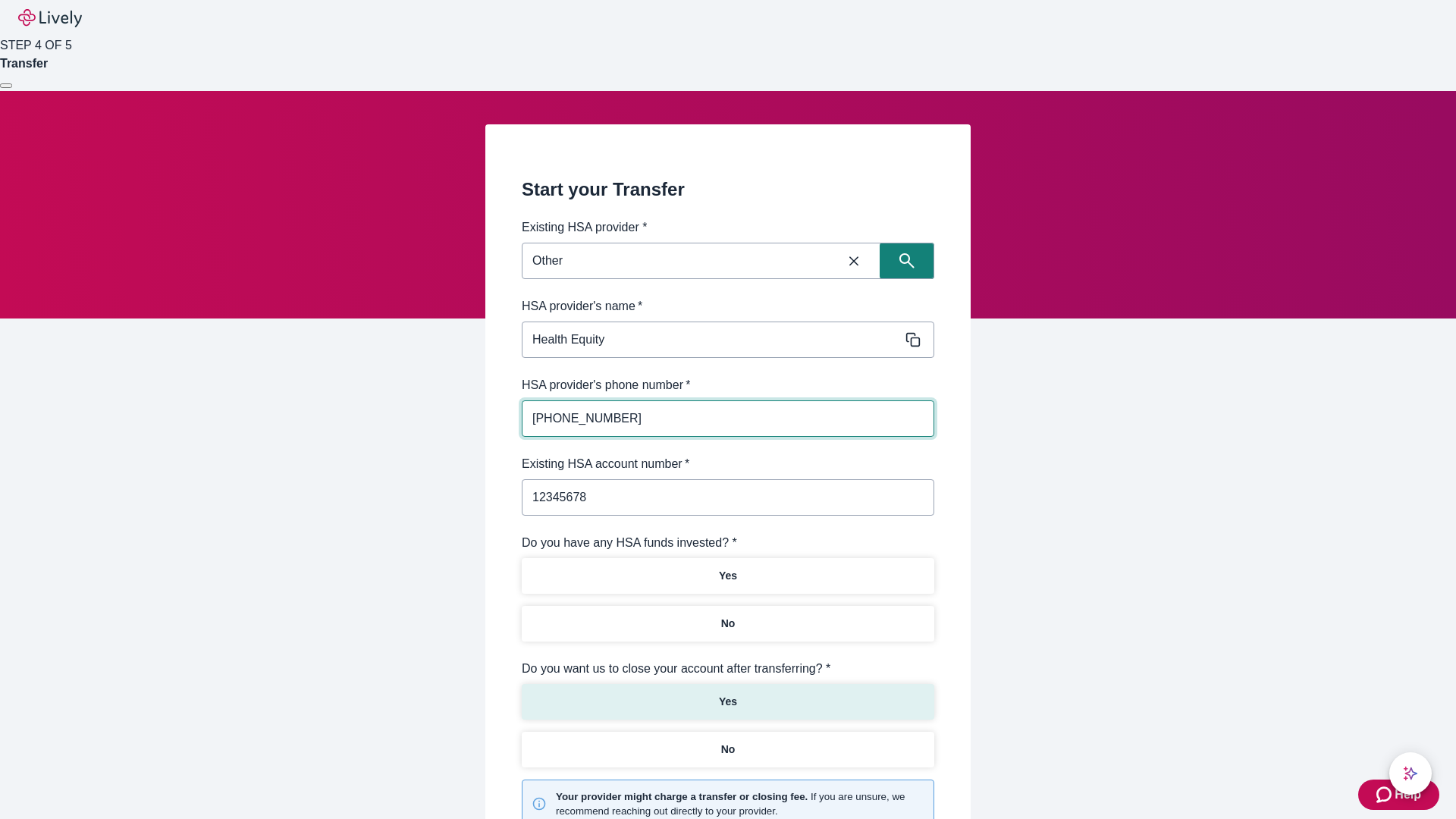
type input "12345678"
click at [728, 616] on p "No" at bounding box center [728, 623] width 14 height 16
click at [728, 694] on p "Yes" at bounding box center [728, 701] width 18 height 16
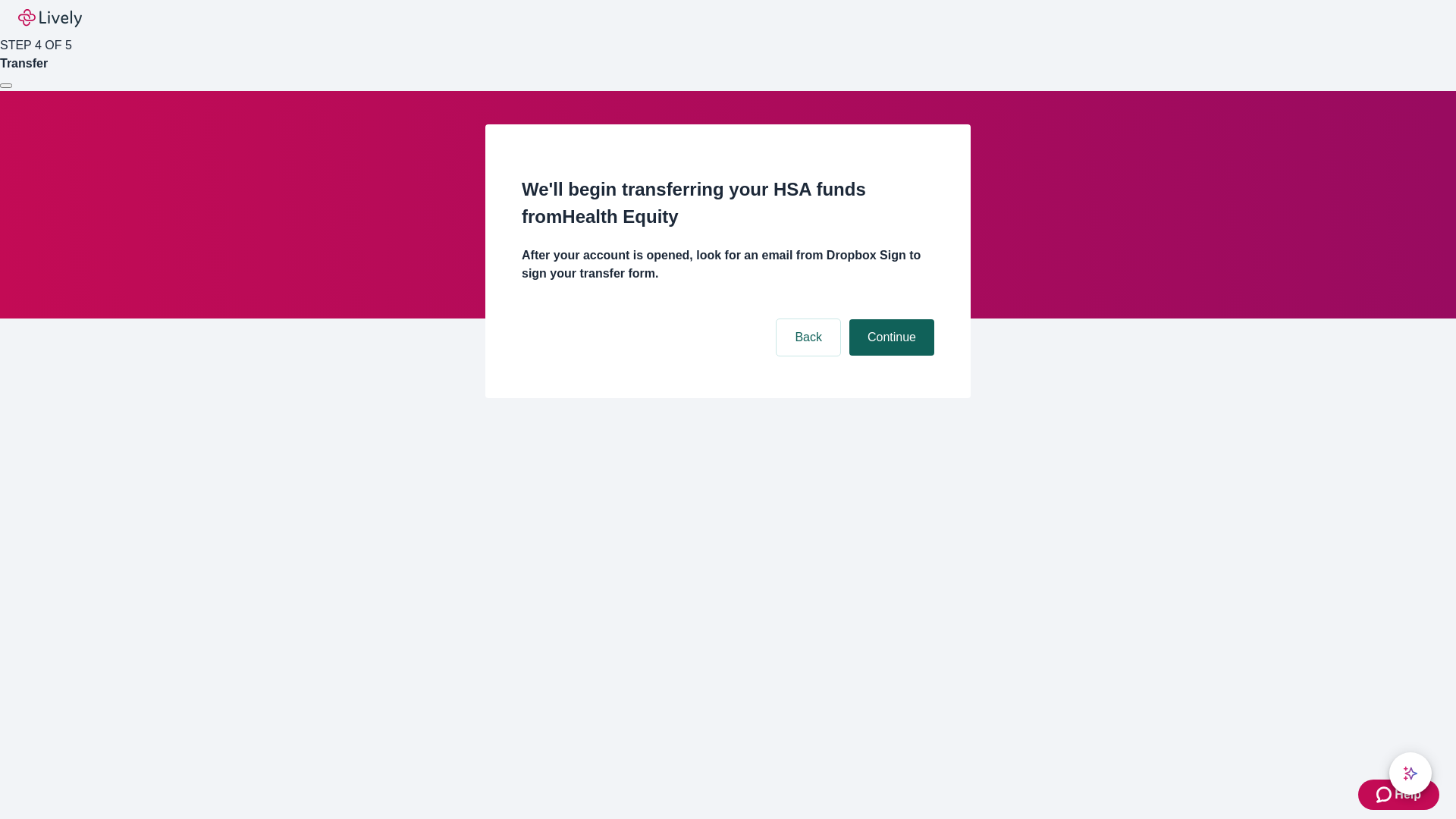
click at [889, 320] on button "Continue" at bounding box center [891, 338] width 85 height 37
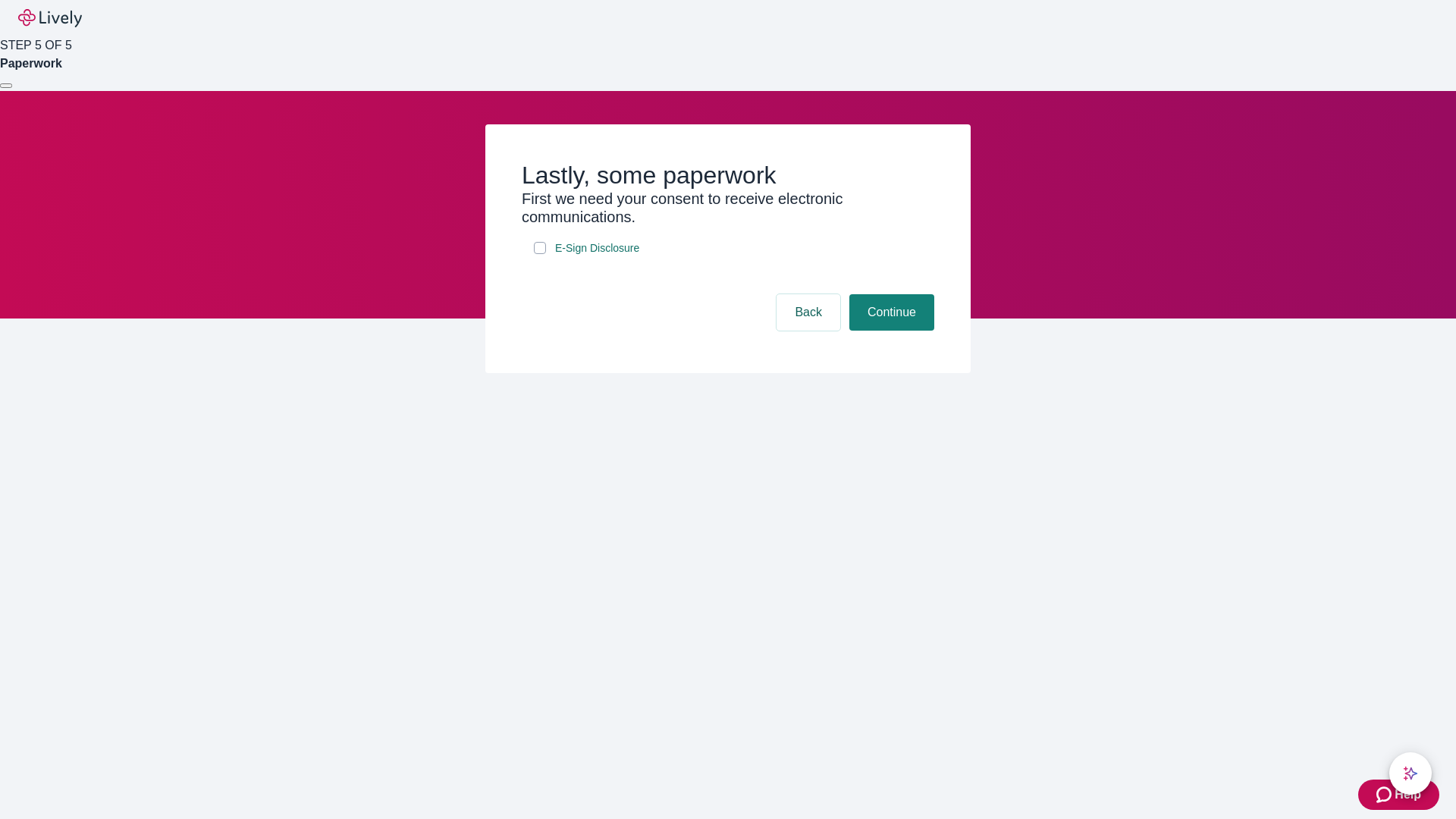
click at [540, 254] on input "E-Sign Disclosure" at bounding box center [540, 247] width 12 height 12
checkbox input "true"
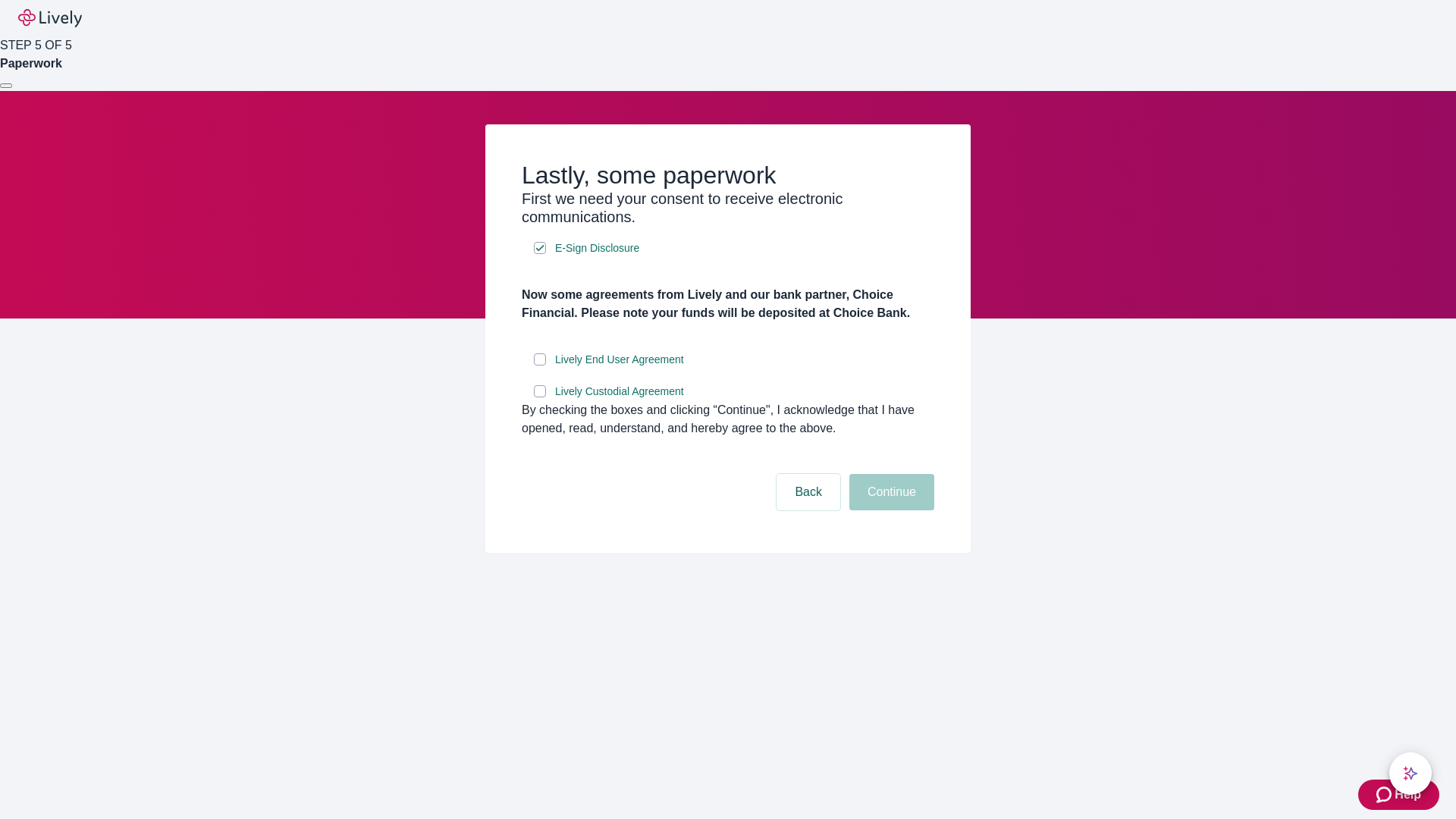
click at [540, 366] on input "Lively End User Agreement" at bounding box center [540, 359] width 12 height 12
checkbox input "true"
click at [540, 398] on input "Lively Custodial Agreement" at bounding box center [540, 391] width 12 height 12
checkbox input "true"
click at [889, 511] on button "Continue" at bounding box center [891, 492] width 85 height 37
